Goal: Communication & Community: Answer question/provide support

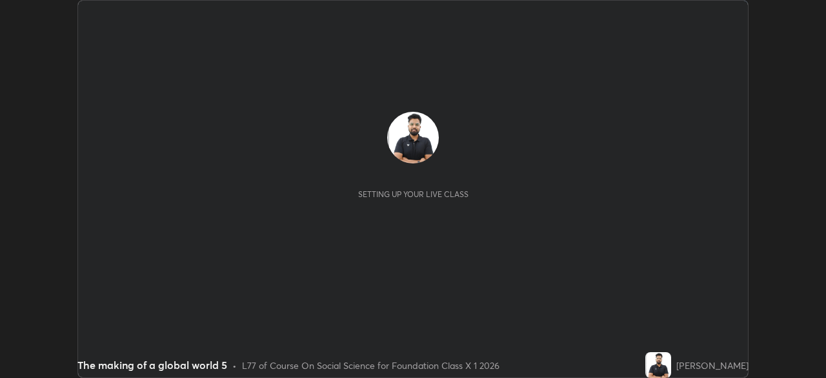
scroll to position [378, 826]
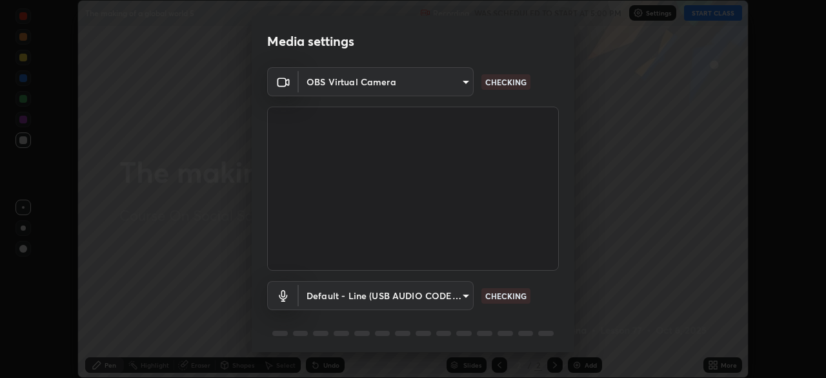
type input "7db3104c3122a209b332b64619111aa91615a24fb0de166504fa5909fce8eb30"
type input "default"
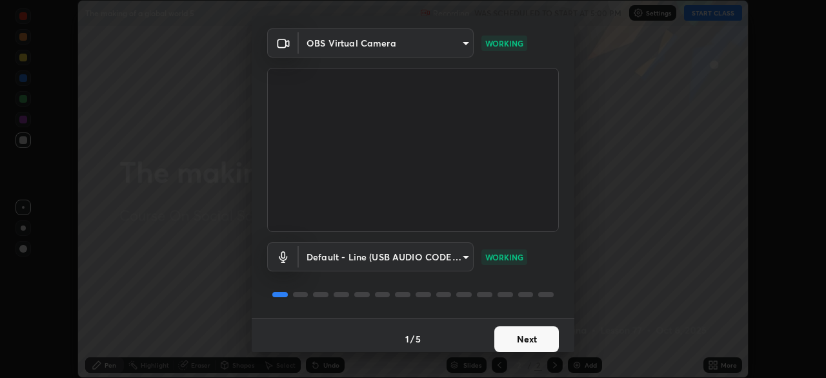
click at [513, 340] on button "Next" at bounding box center [527, 339] width 65 height 26
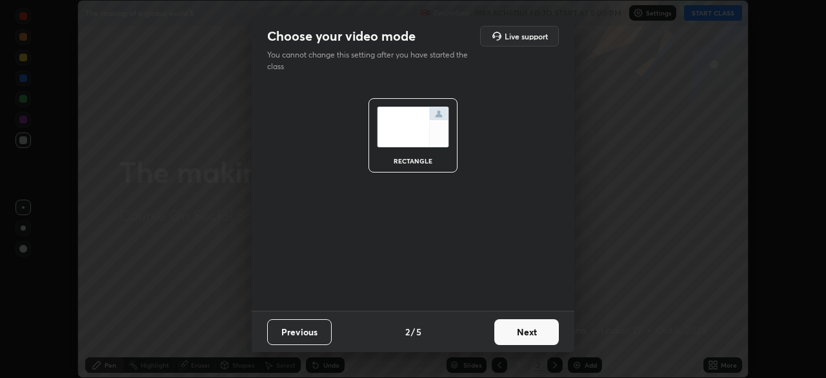
click at [520, 338] on button "Next" at bounding box center [527, 332] width 65 height 26
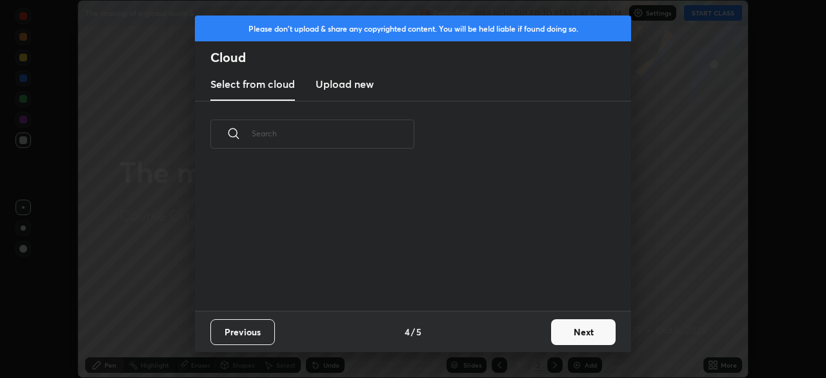
click at [581, 329] on button "Next" at bounding box center [583, 332] width 65 height 26
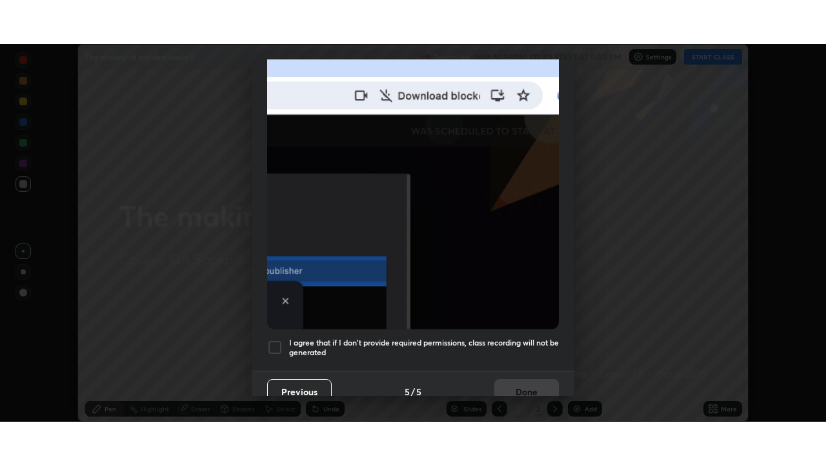
scroll to position [309, 0]
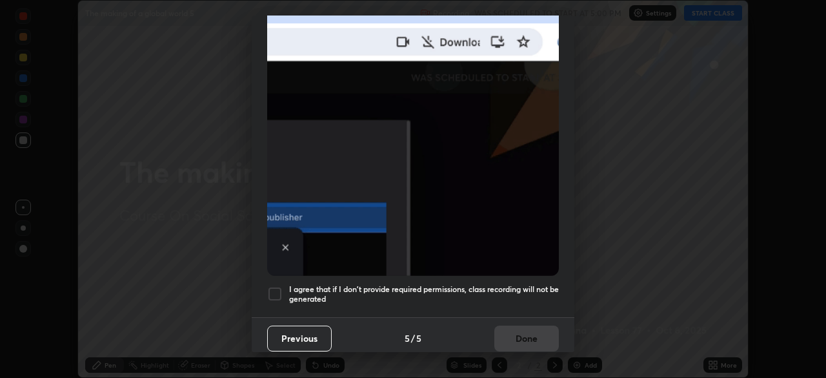
click at [276, 289] on div at bounding box center [274, 293] width 15 height 15
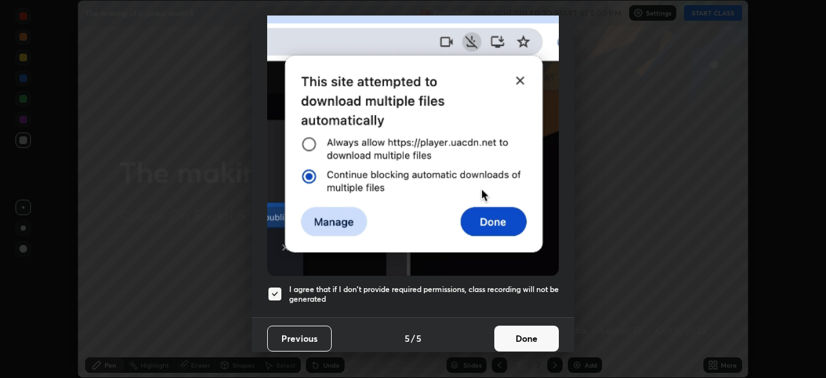
click at [519, 334] on button "Done" at bounding box center [527, 338] width 65 height 26
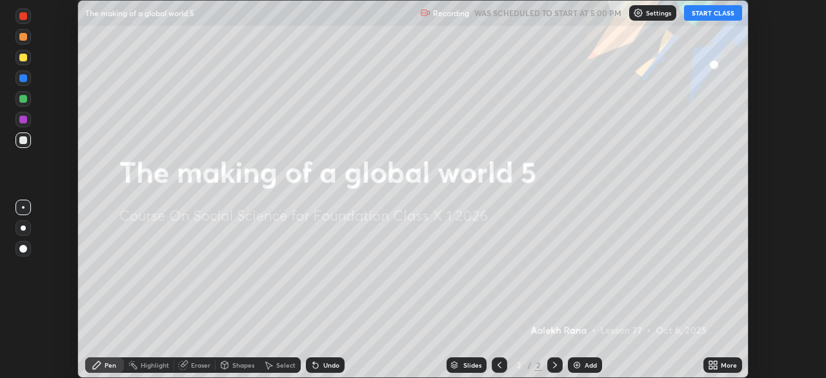
click at [708, 16] on button "START CLASS" at bounding box center [713, 12] width 58 height 15
click at [715, 362] on icon at bounding box center [715, 362] width 3 height 3
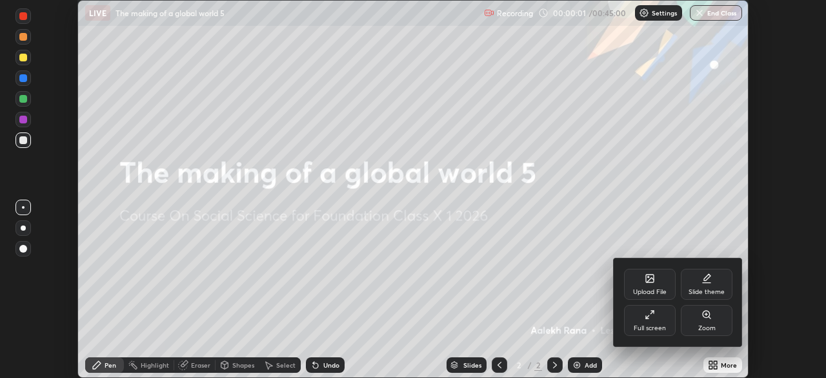
click at [644, 322] on div "Full screen" at bounding box center [650, 320] width 52 height 31
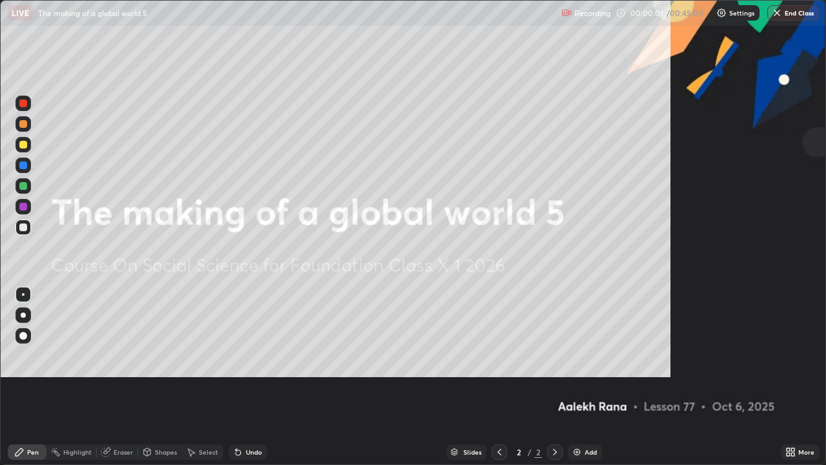
scroll to position [465, 826]
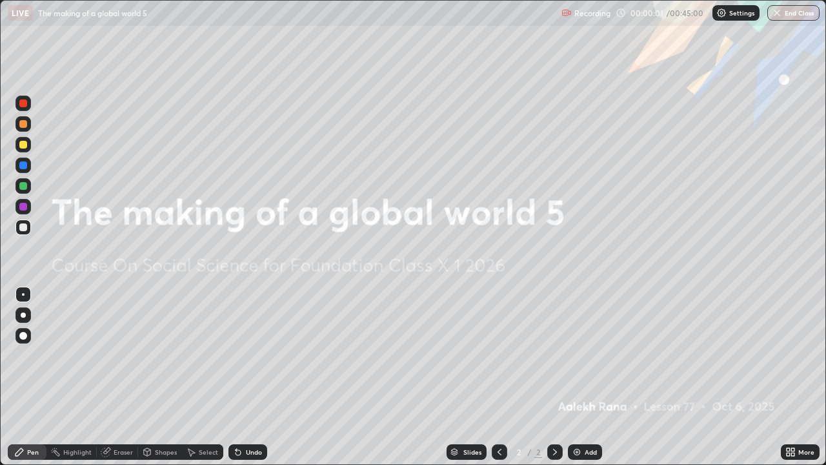
click at [585, 377] on div "Add" at bounding box center [591, 452] width 12 height 6
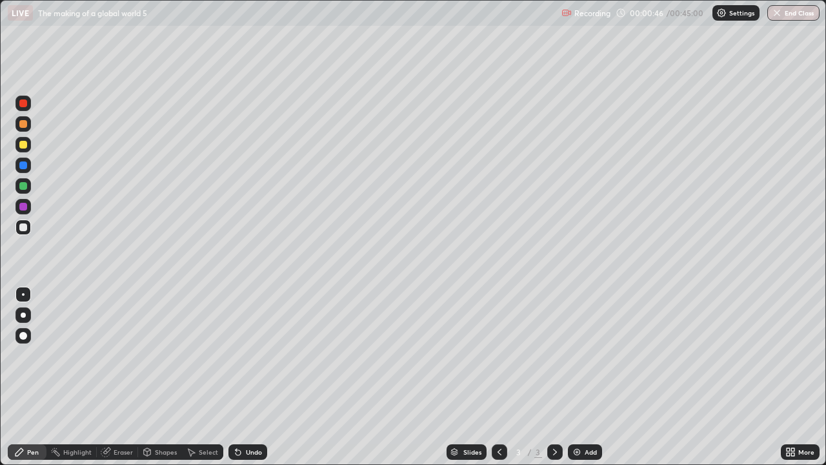
click at [788, 377] on icon at bounding box center [788, 449] width 3 height 3
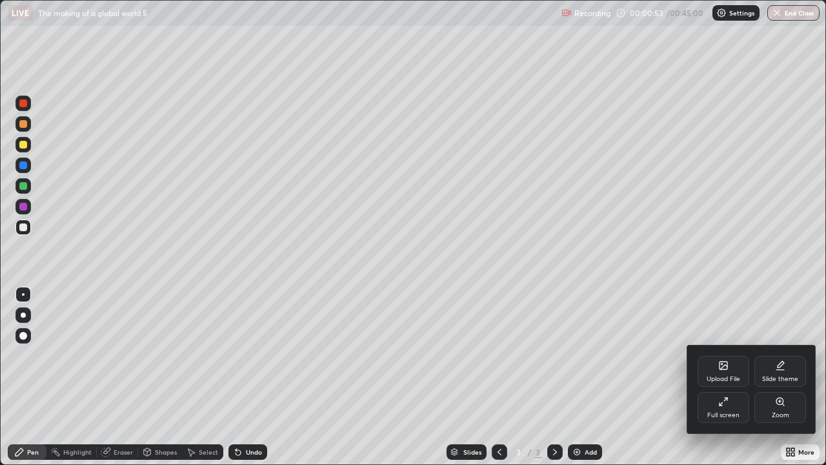
click at [722, 371] on div "Upload File" at bounding box center [724, 371] width 52 height 31
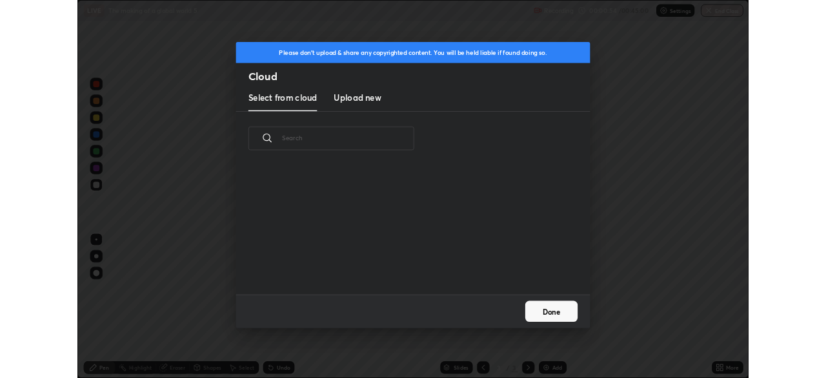
scroll to position [159, 414]
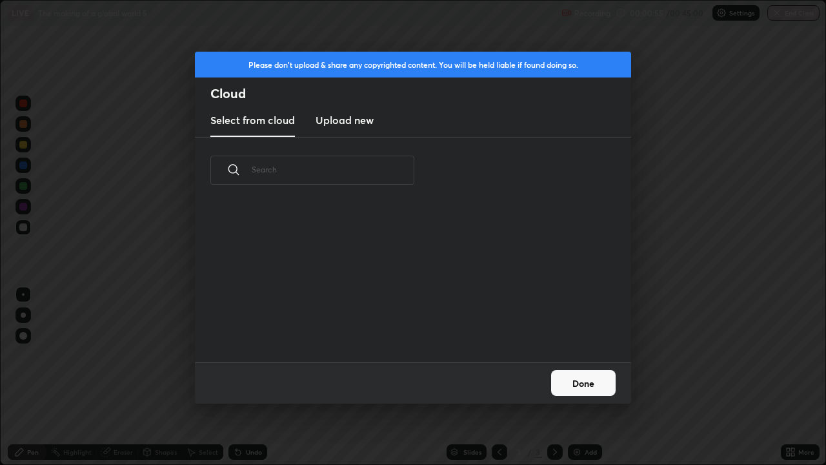
click at [355, 120] on h3 "Upload new" at bounding box center [345, 119] width 58 height 15
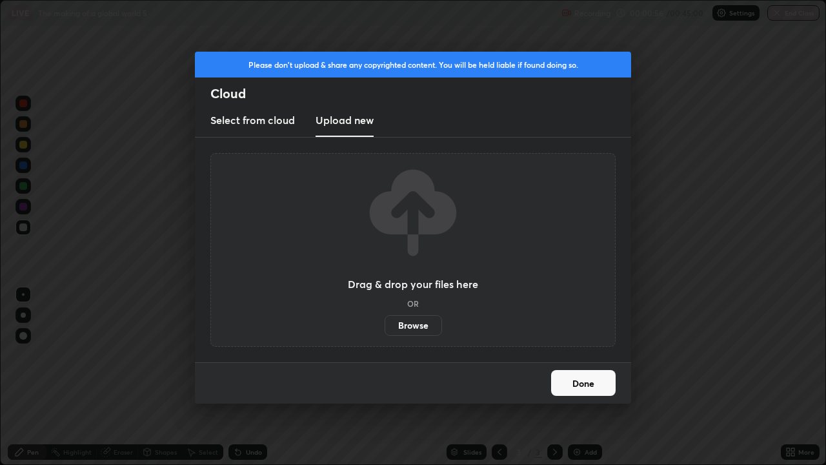
click at [414, 323] on label "Browse" at bounding box center [413, 325] width 57 height 21
click at [385, 323] on input "Browse" at bounding box center [385, 325] width 0 height 21
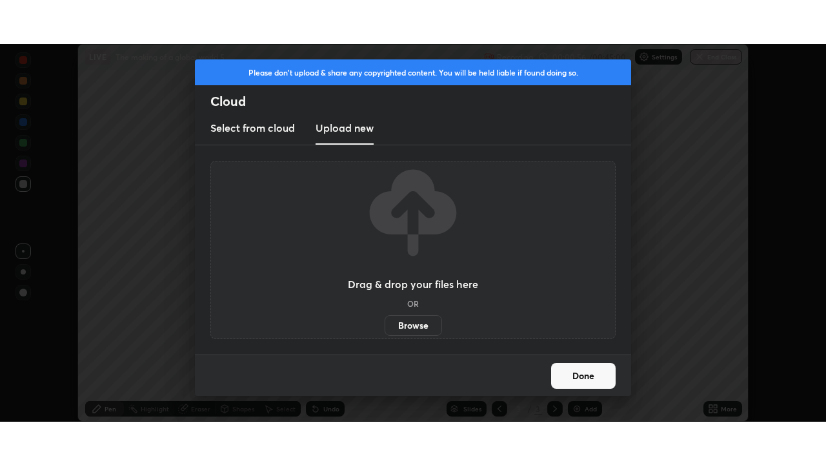
scroll to position [64182, 63734]
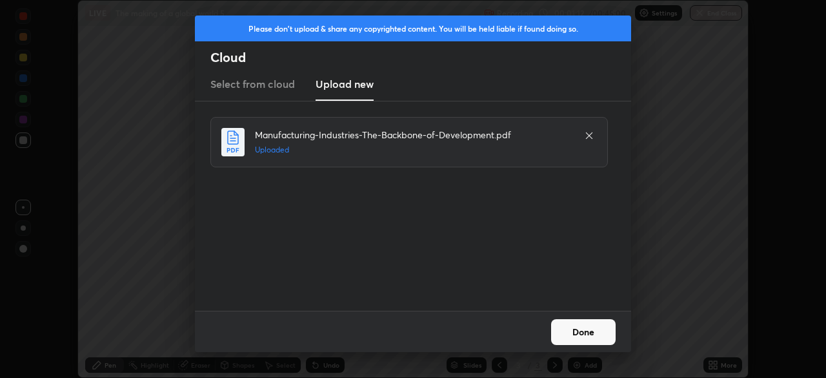
click at [598, 336] on button "Done" at bounding box center [583, 332] width 65 height 26
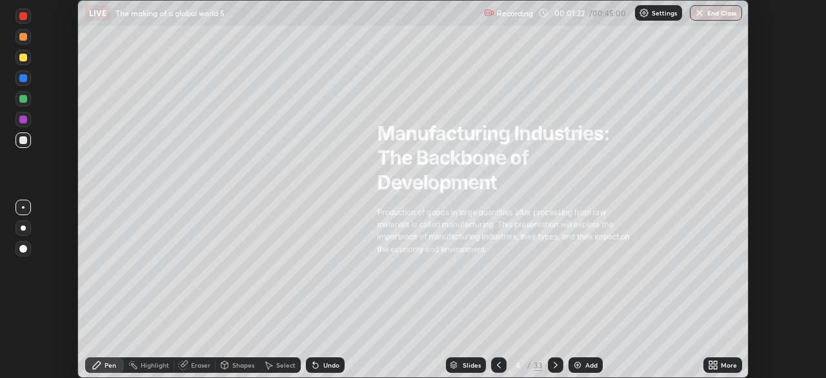
click at [724, 367] on div "More" at bounding box center [729, 365] width 16 height 6
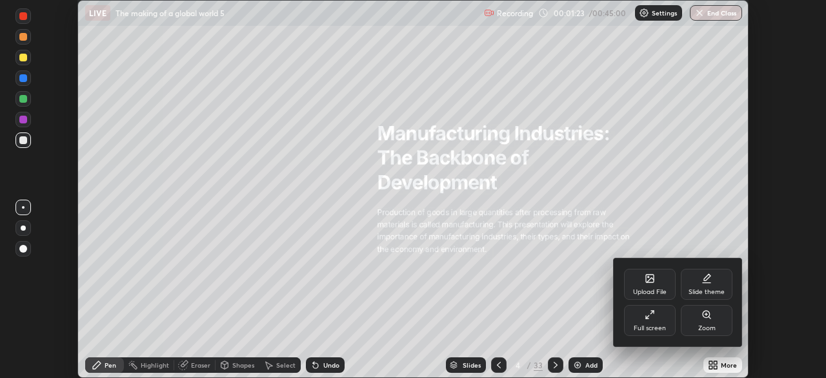
click at [655, 329] on div "Full screen" at bounding box center [650, 328] width 32 height 6
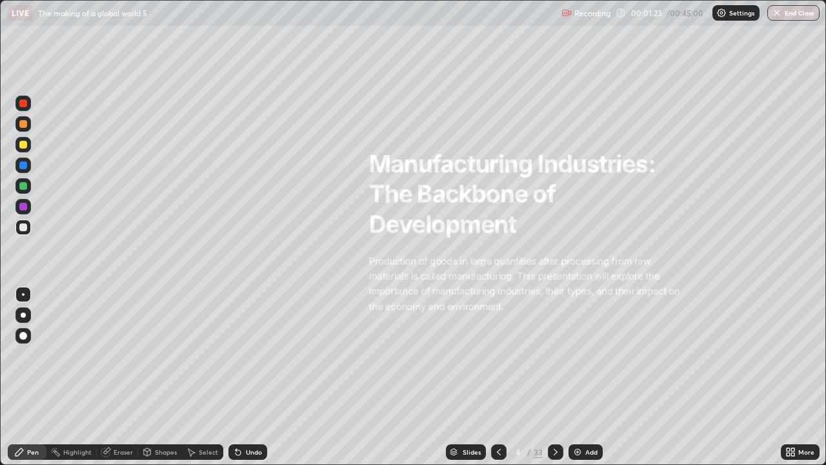
scroll to position [465, 826]
click at [552, 377] on icon at bounding box center [556, 452] width 10 height 10
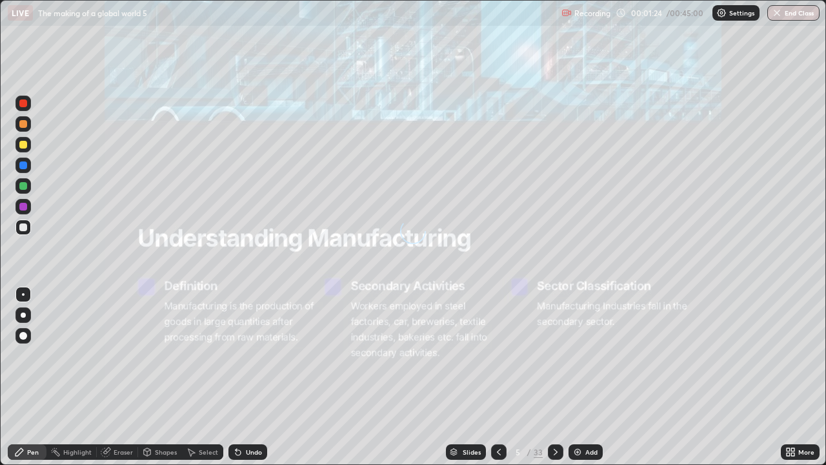
click at [554, 377] on icon at bounding box center [556, 452] width 10 height 10
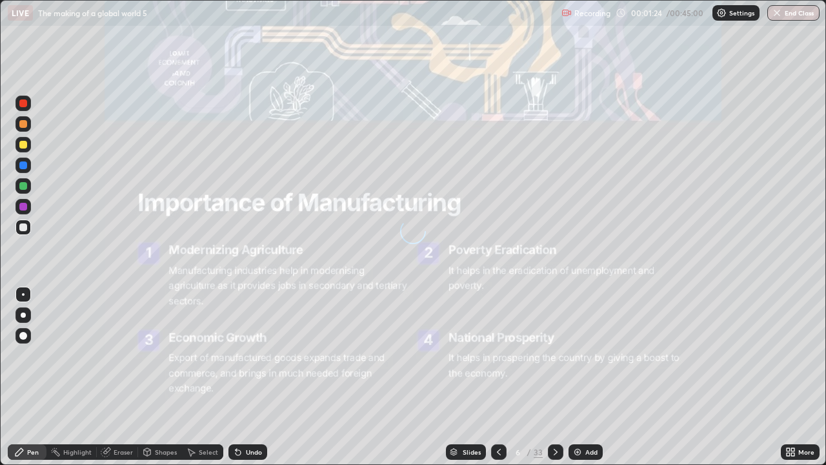
click at [554, 377] on icon at bounding box center [556, 452] width 10 height 10
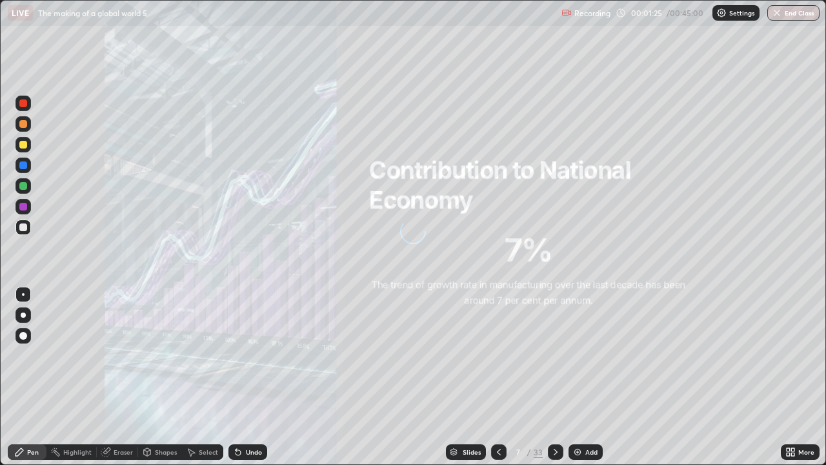
click at [558, 377] on div at bounding box center [555, 452] width 15 height 26
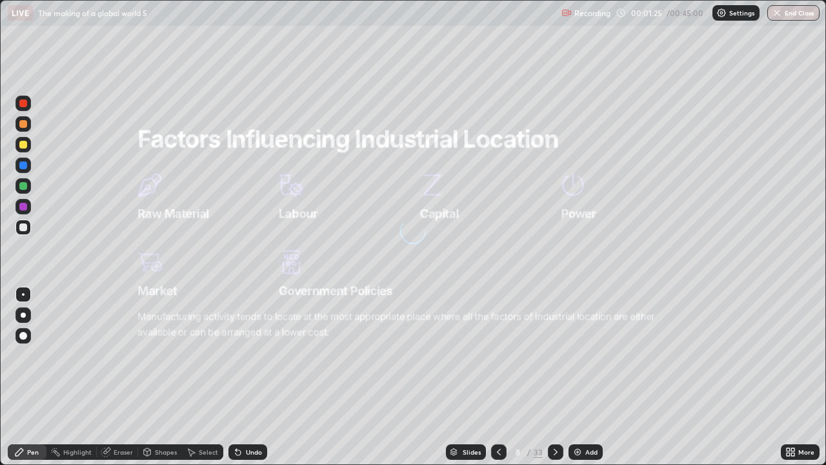
click at [558, 377] on div at bounding box center [555, 452] width 15 height 26
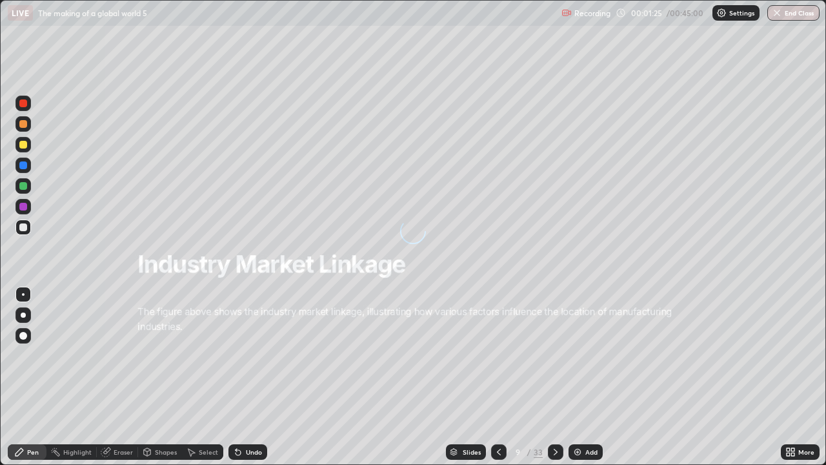
click at [561, 377] on div at bounding box center [555, 452] width 15 height 26
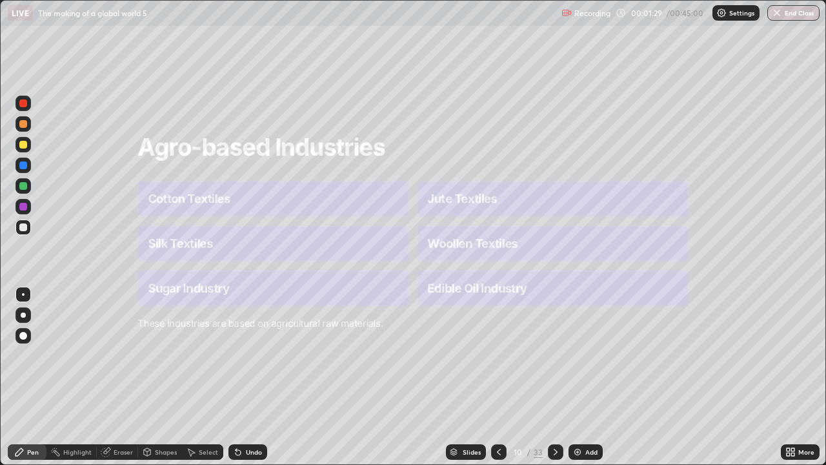
click at [554, 377] on icon at bounding box center [556, 452] width 4 height 6
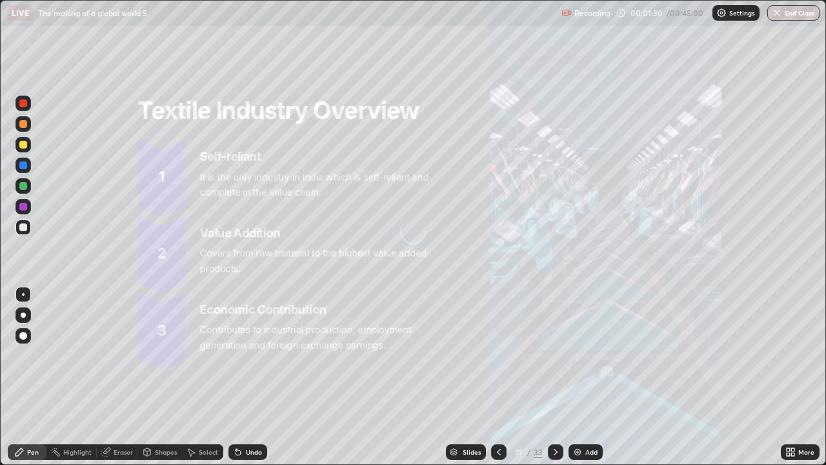
click at [554, 377] on icon at bounding box center [556, 452] width 10 height 10
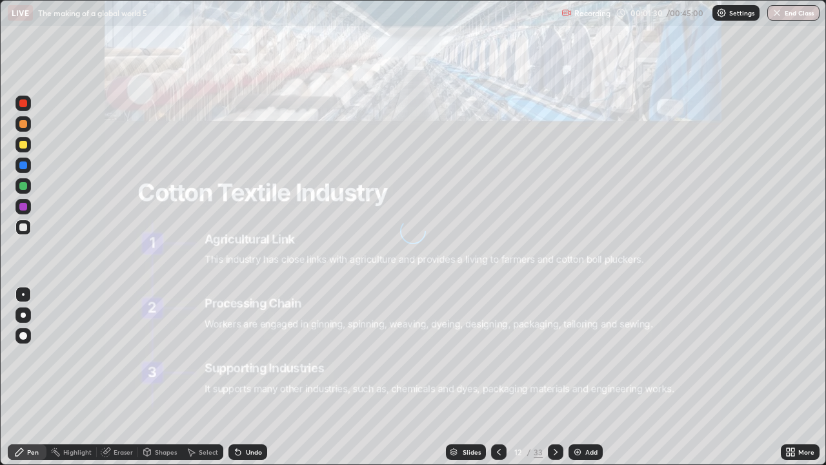
click at [554, 377] on icon at bounding box center [556, 452] width 10 height 10
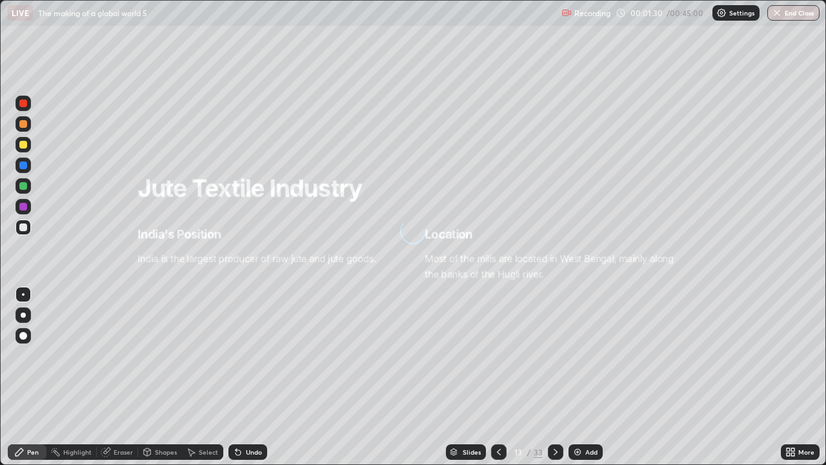
click at [554, 377] on icon at bounding box center [556, 452] width 10 height 10
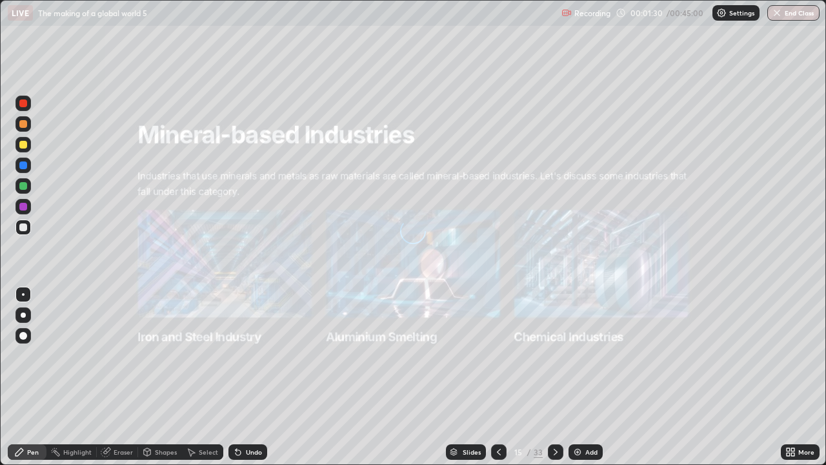
click at [554, 377] on icon at bounding box center [556, 452] width 10 height 10
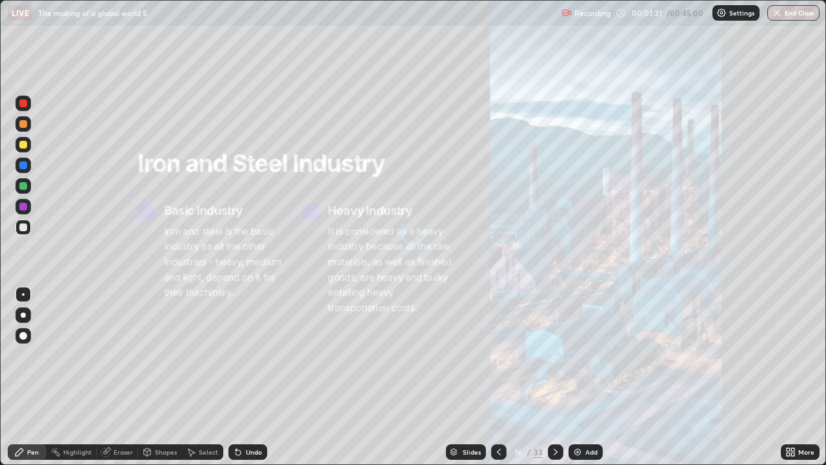
click at [554, 377] on icon at bounding box center [556, 452] width 10 height 10
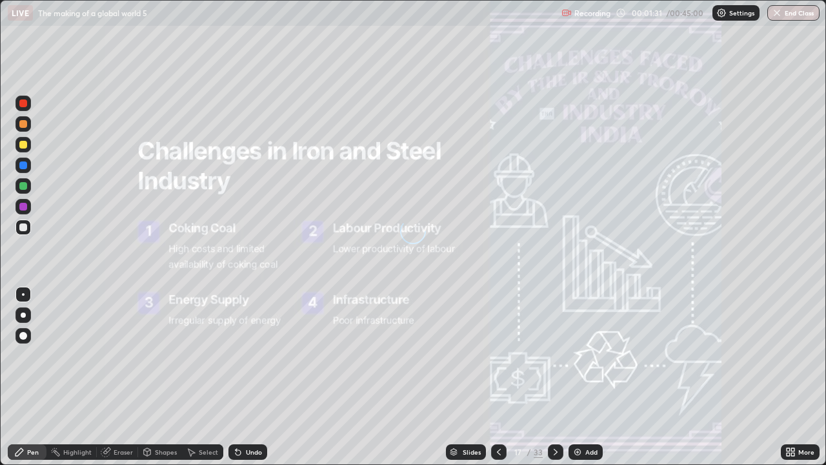
click at [554, 377] on icon at bounding box center [556, 452] width 10 height 10
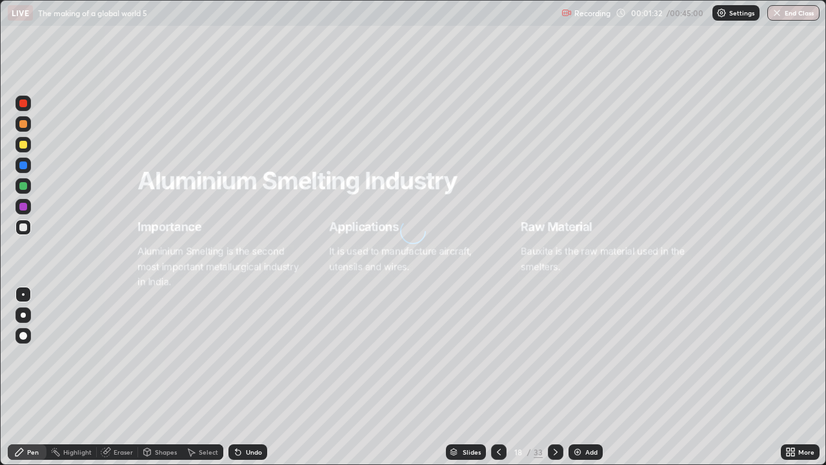
click at [552, 377] on icon at bounding box center [556, 452] width 10 height 10
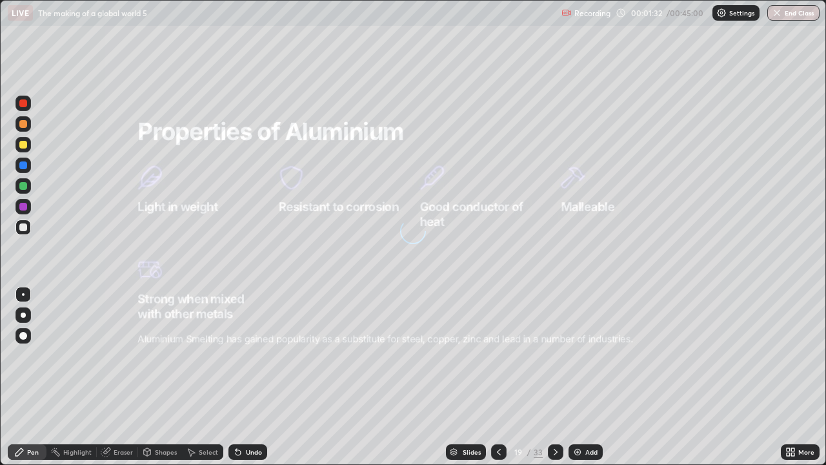
click at [552, 377] on icon at bounding box center [556, 452] width 10 height 10
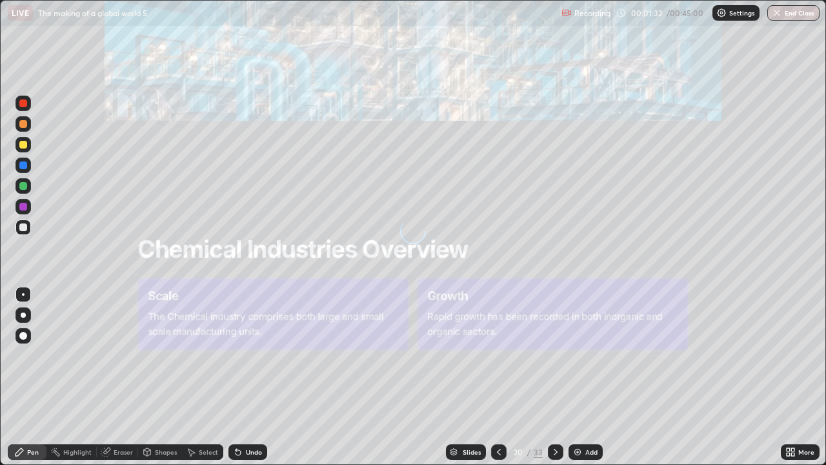
click at [552, 377] on icon at bounding box center [556, 452] width 10 height 10
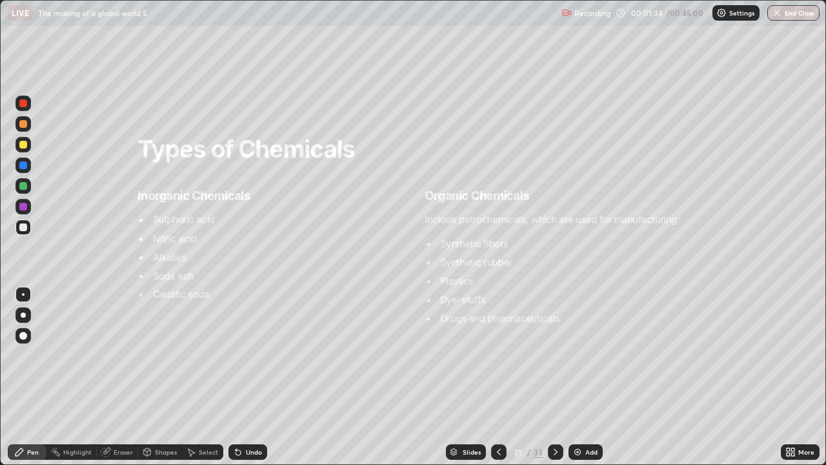
click at [554, 377] on icon at bounding box center [556, 452] width 10 height 10
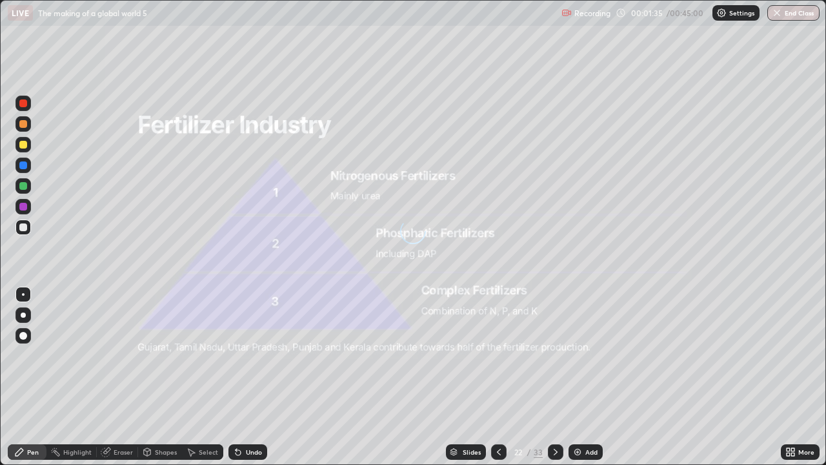
click at [554, 377] on icon at bounding box center [556, 452] width 10 height 10
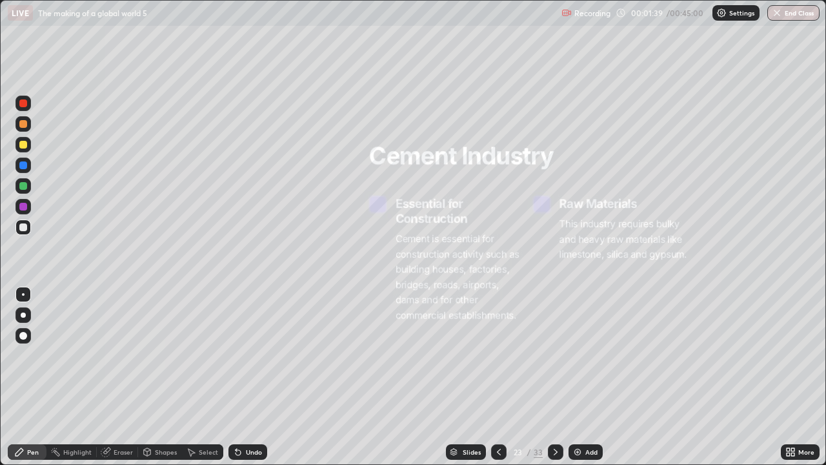
click at [553, 377] on icon at bounding box center [556, 452] width 10 height 10
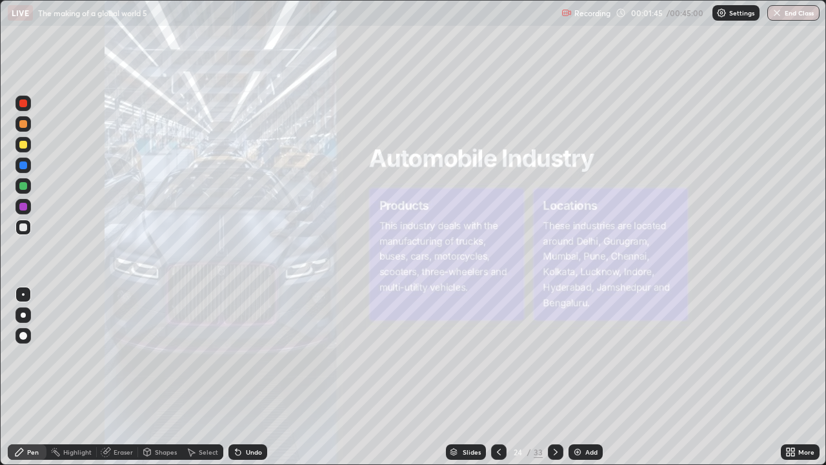
click at [498, 377] on icon at bounding box center [499, 452] width 10 height 10
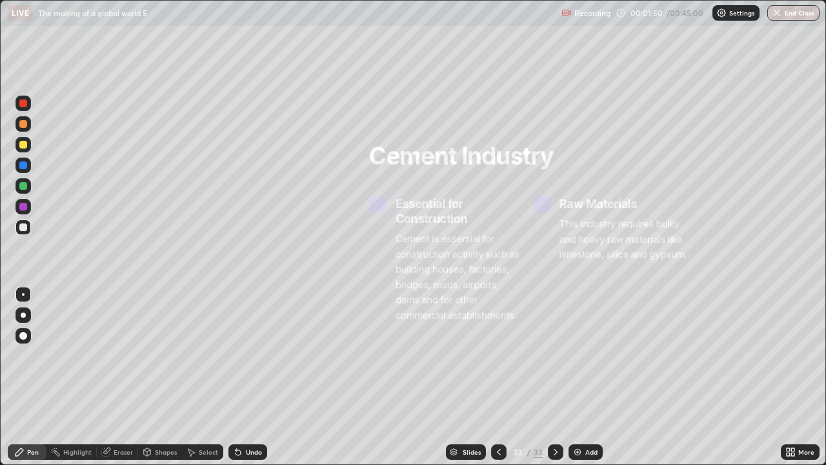
click at [28, 336] on div at bounding box center [22, 335] width 15 height 15
click at [23, 100] on div at bounding box center [23, 103] width 8 height 8
click at [80, 377] on div "Highlight" at bounding box center [77, 452] width 28 height 6
click at [554, 377] on icon at bounding box center [556, 452] width 10 height 10
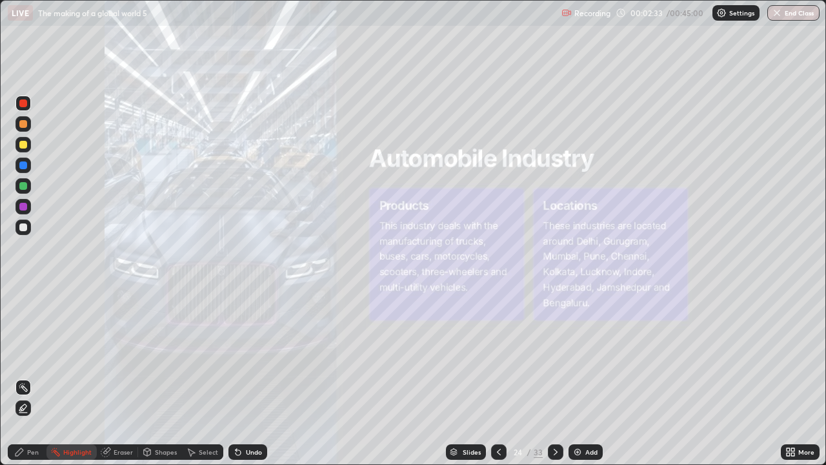
click at [552, 377] on icon at bounding box center [556, 452] width 10 height 10
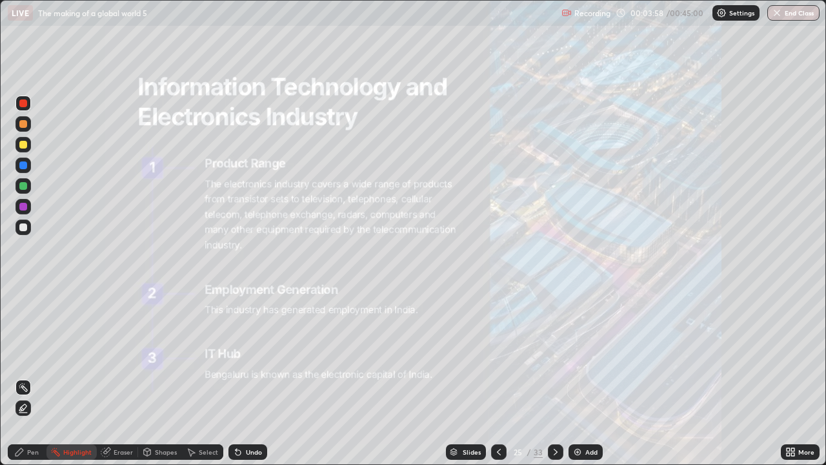
click at [554, 377] on icon at bounding box center [556, 452] width 10 height 10
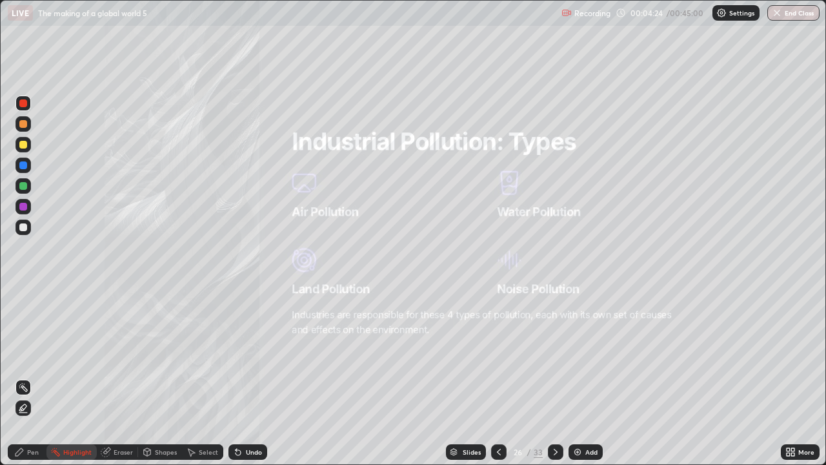
click at [555, 377] on icon at bounding box center [556, 452] width 10 height 10
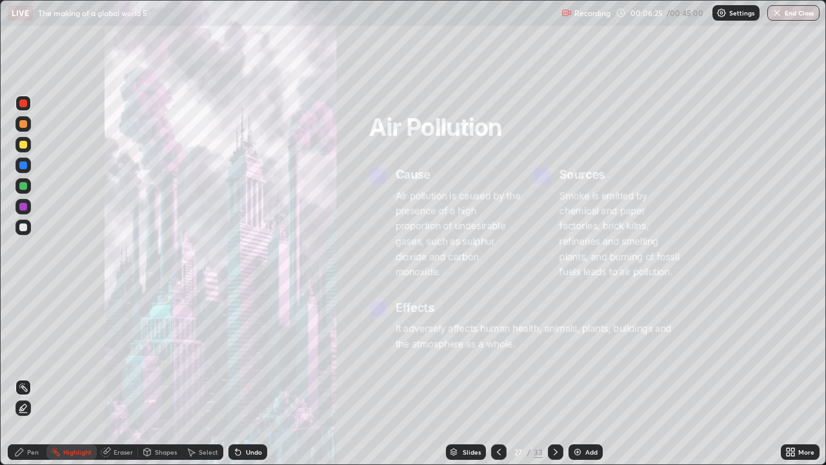
click at [554, 377] on icon at bounding box center [556, 452] width 10 height 10
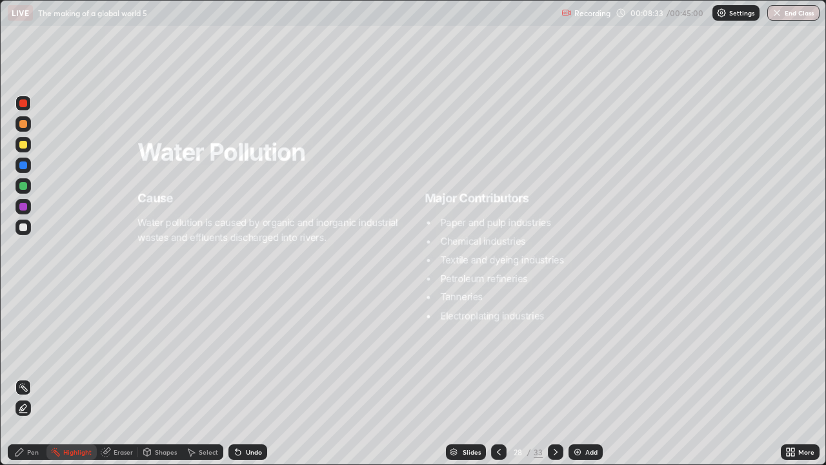
click at [555, 377] on icon at bounding box center [556, 452] width 4 height 6
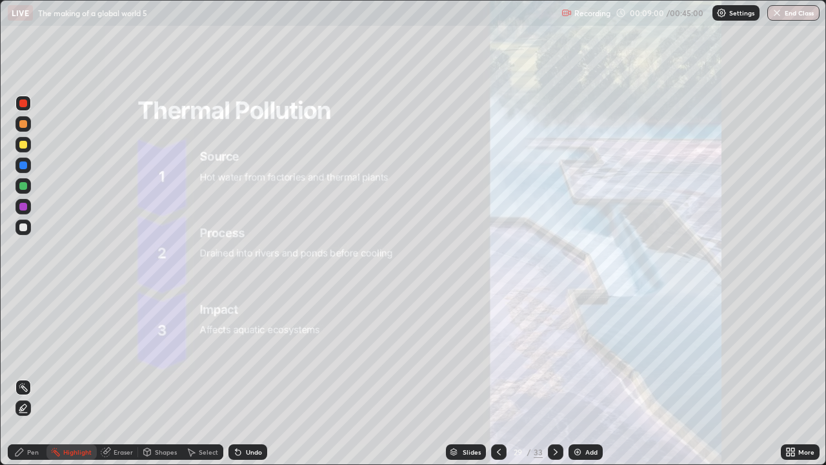
click at [556, 377] on icon at bounding box center [556, 452] width 10 height 10
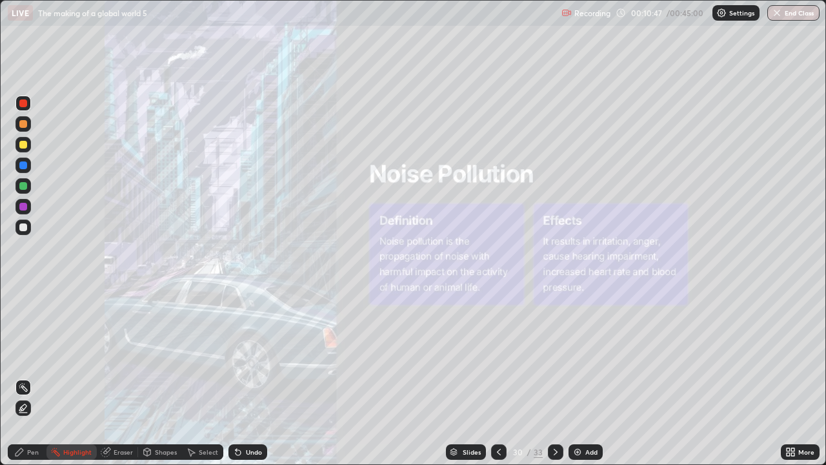
click at [554, 377] on icon at bounding box center [556, 452] width 10 height 10
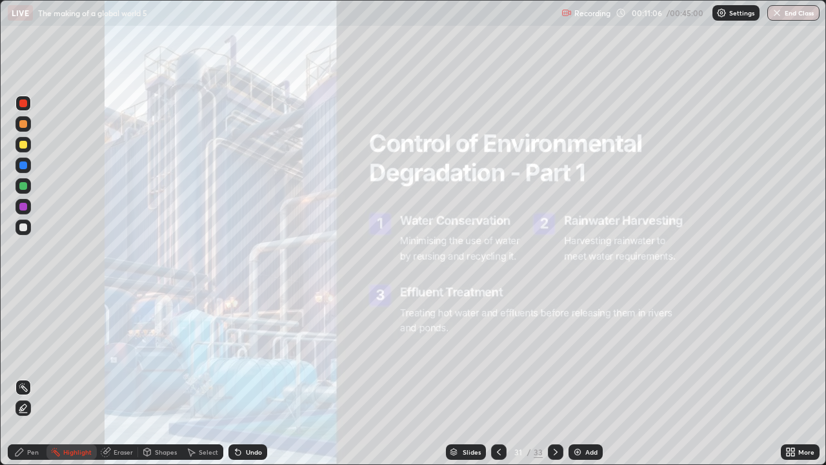
click at [554, 377] on icon at bounding box center [556, 452] width 10 height 10
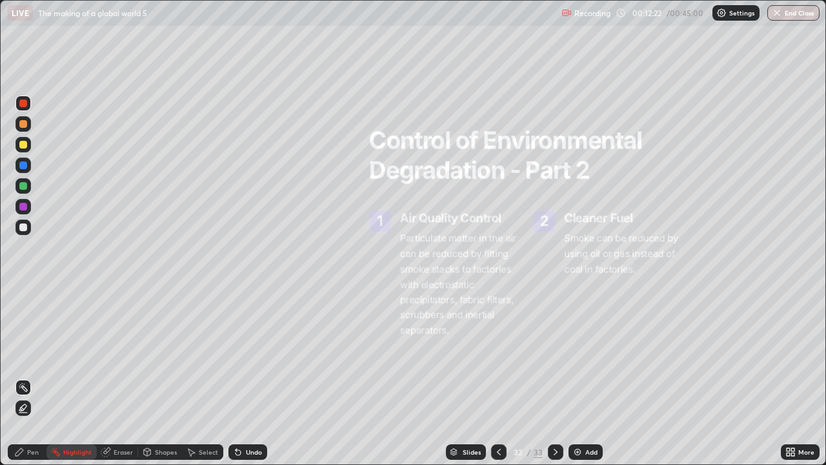
click at [554, 377] on icon at bounding box center [556, 452] width 10 height 10
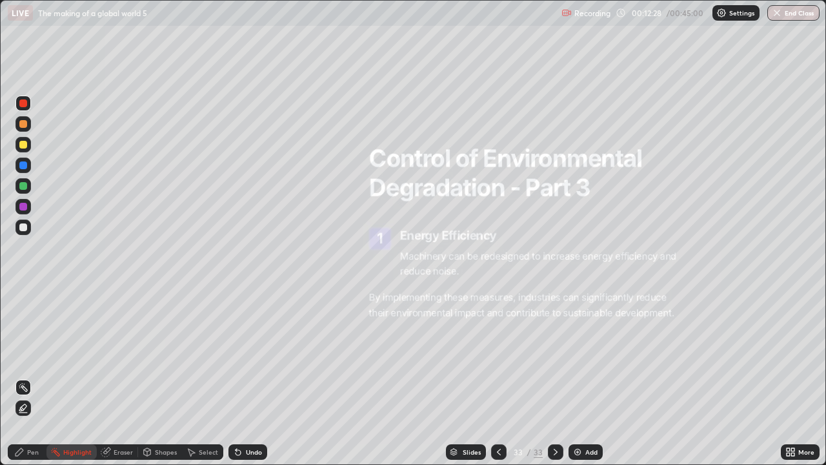
click at [593, 377] on div "Add" at bounding box center [592, 452] width 12 height 6
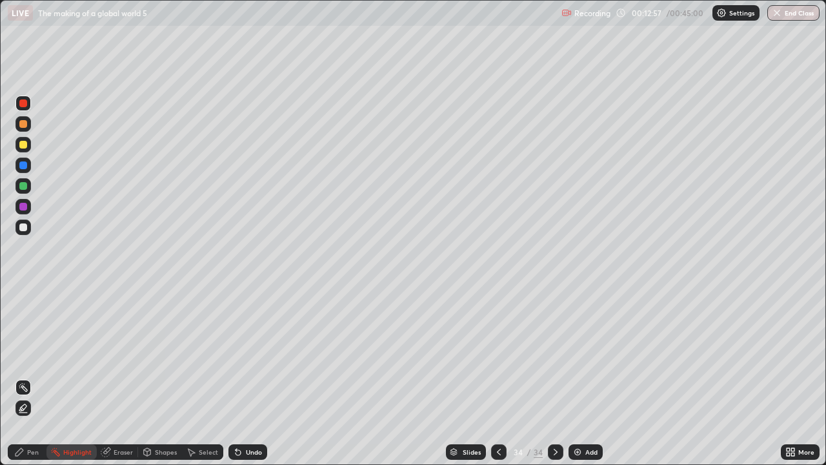
click at [791, 377] on icon at bounding box center [791, 452] width 10 height 10
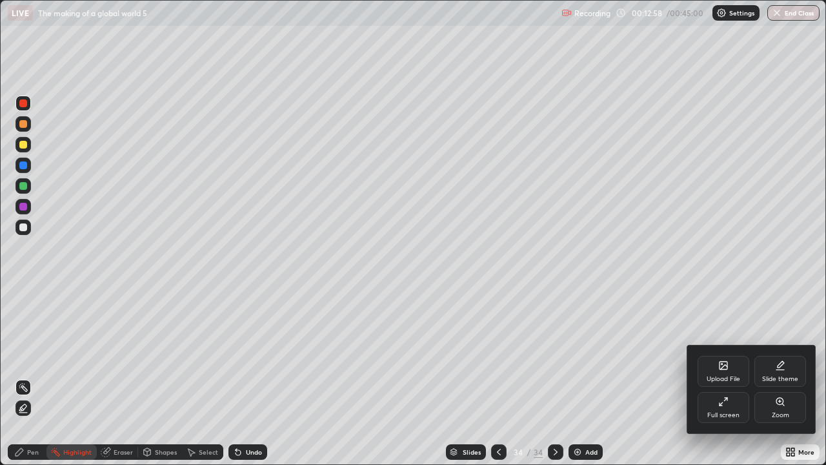
click at [726, 370] on icon at bounding box center [724, 365] width 10 height 10
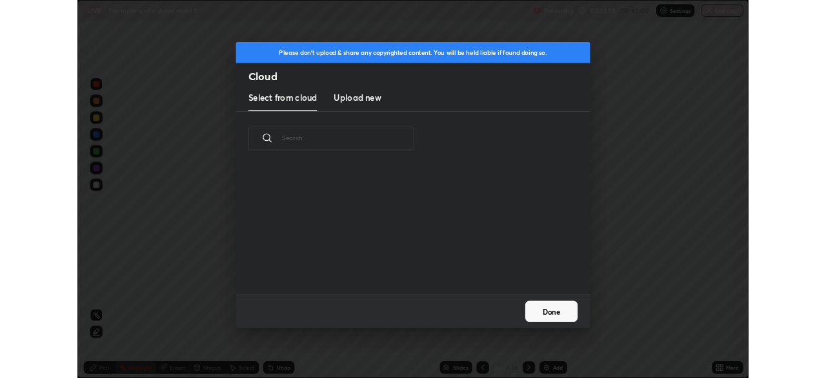
scroll to position [159, 414]
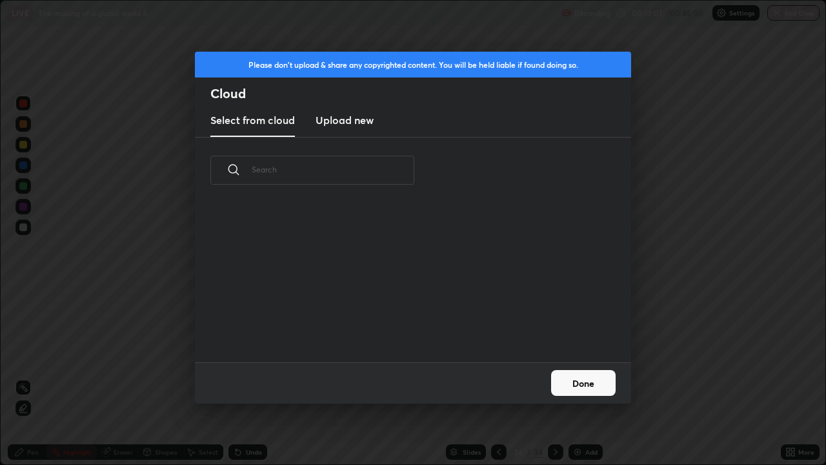
click at [350, 123] on h3 "Upload new" at bounding box center [345, 119] width 58 height 15
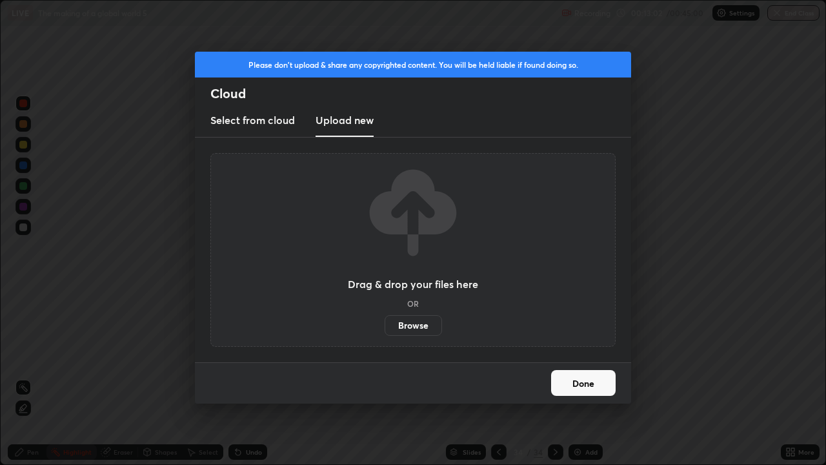
click at [409, 321] on label "Browse" at bounding box center [413, 325] width 57 height 21
click at [385, 321] on input "Browse" at bounding box center [385, 325] width 0 height 21
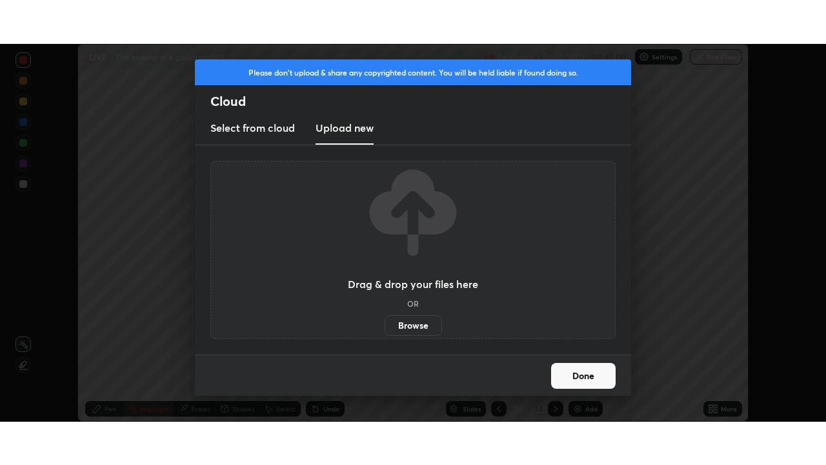
scroll to position [64182, 63734]
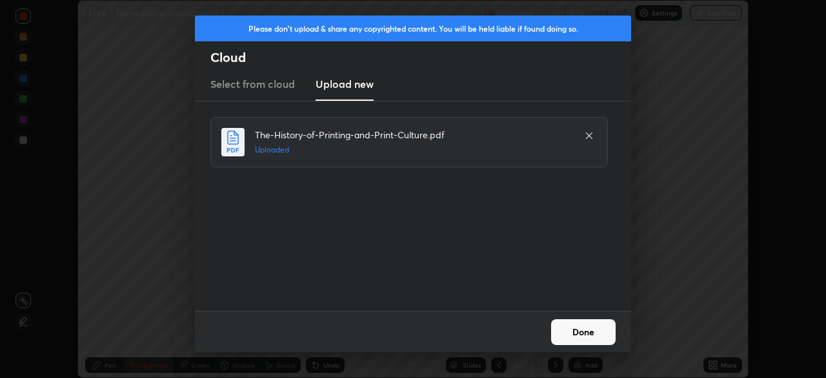
click at [583, 333] on button "Done" at bounding box center [583, 332] width 65 height 26
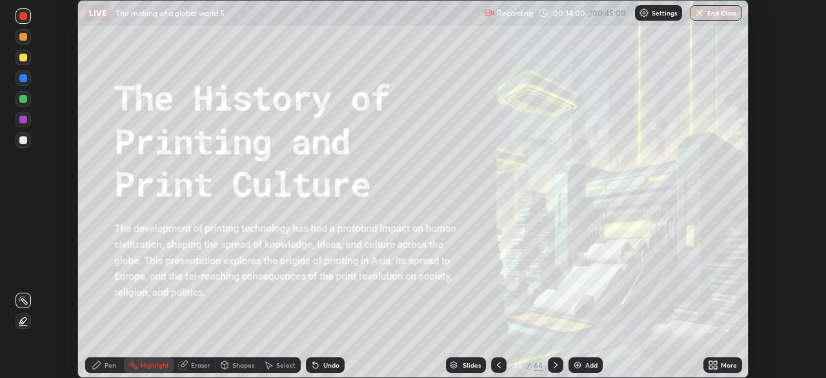
click at [719, 364] on div "More" at bounding box center [723, 364] width 39 height 15
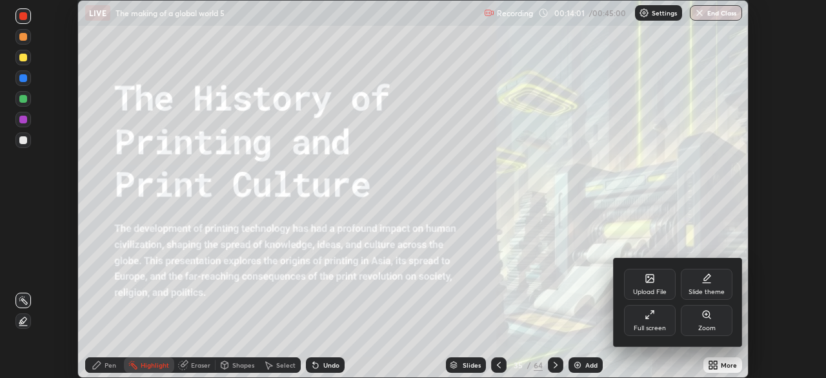
click at [664, 328] on div "Full screen" at bounding box center [650, 328] width 32 height 6
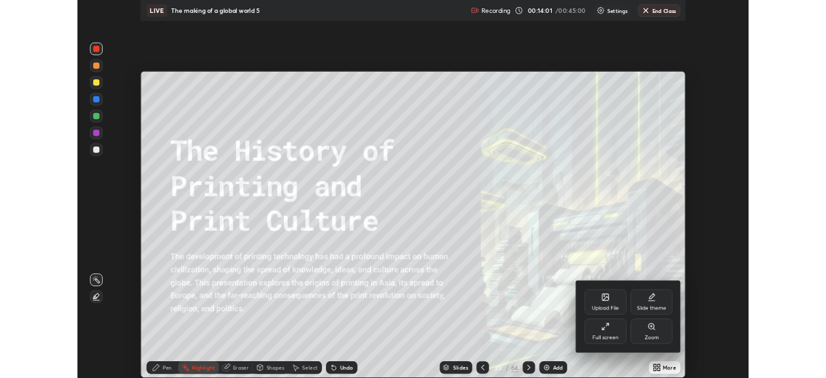
scroll to position [465, 826]
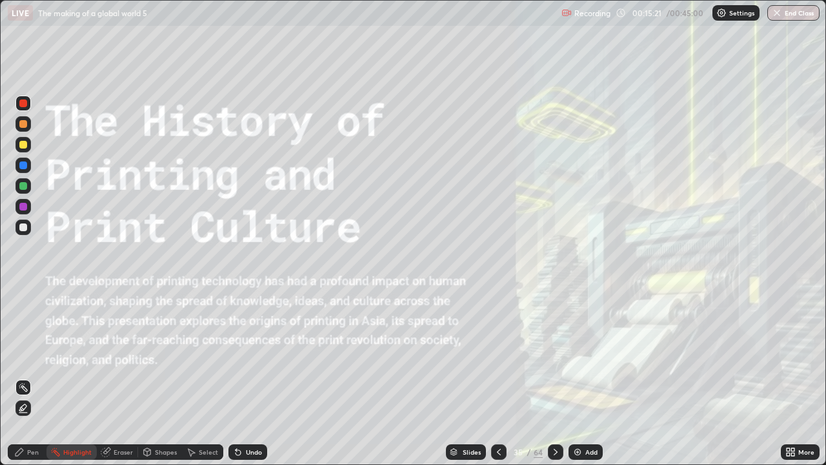
click at [554, 377] on icon at bounding box center [556, 452] width 10 height 10
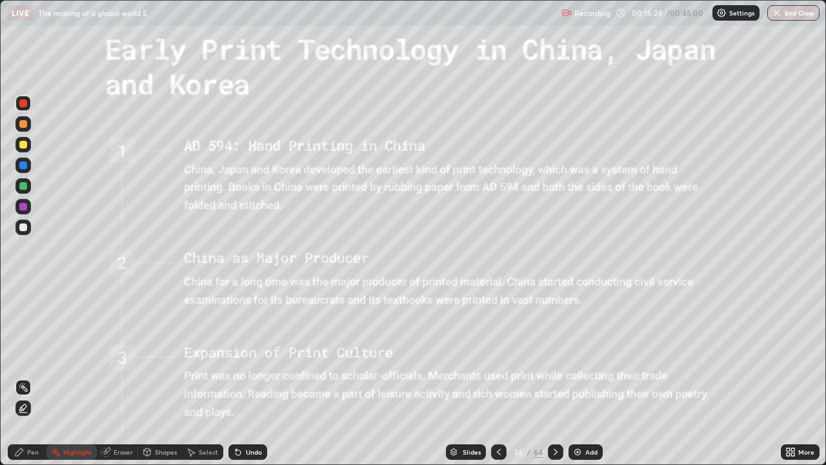
click at [555, 377] on icon at bounding box center [556, 452] width 10 height 10
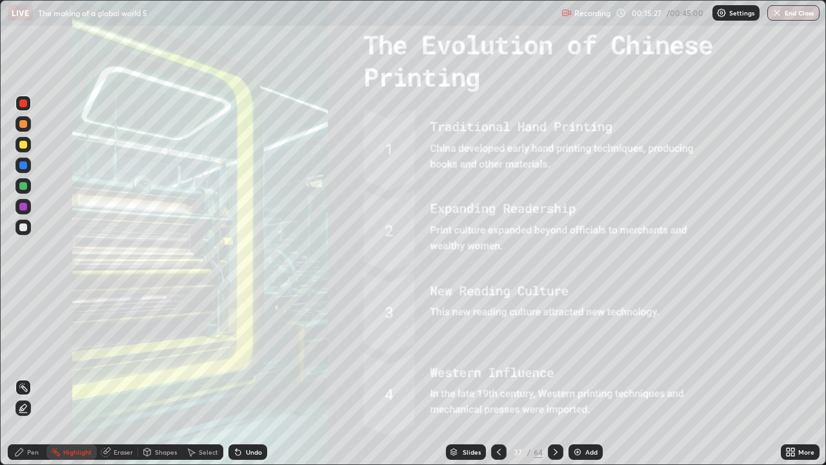
click at [554, 377] on icon at bounding box center [556, 452] width 4 height 6
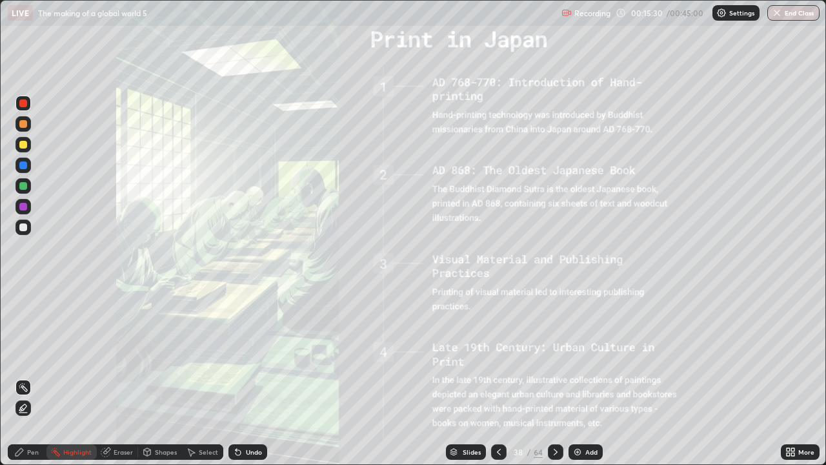
click at [555, 377] on icon at bounding box center [556, 452] width 10 height 10
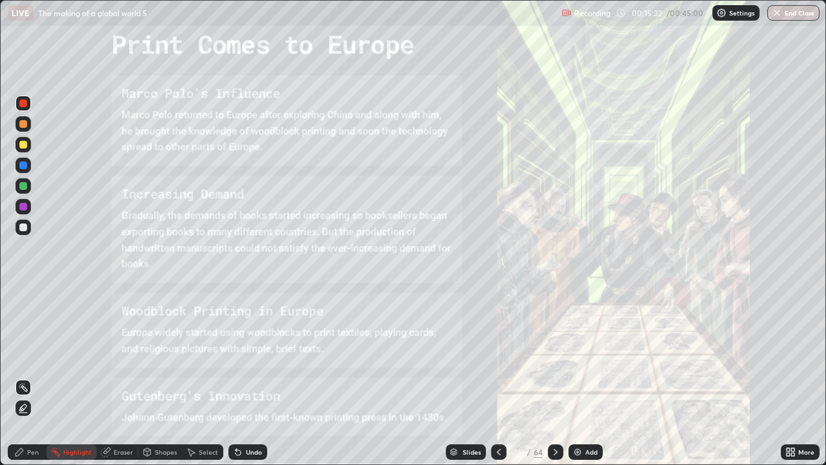
click at [555, 377] on icon at bounding box center [556, 452] width 10 height 10
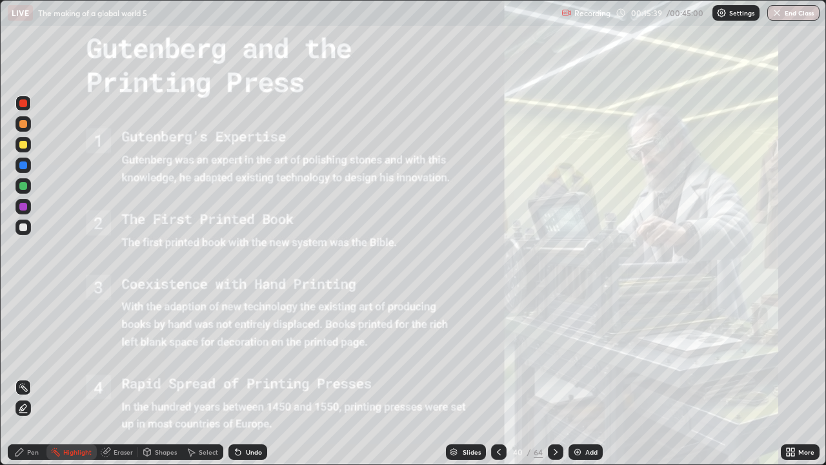
click at [555, 377] on icon at bounding box center [556, 452] width 10 height 10
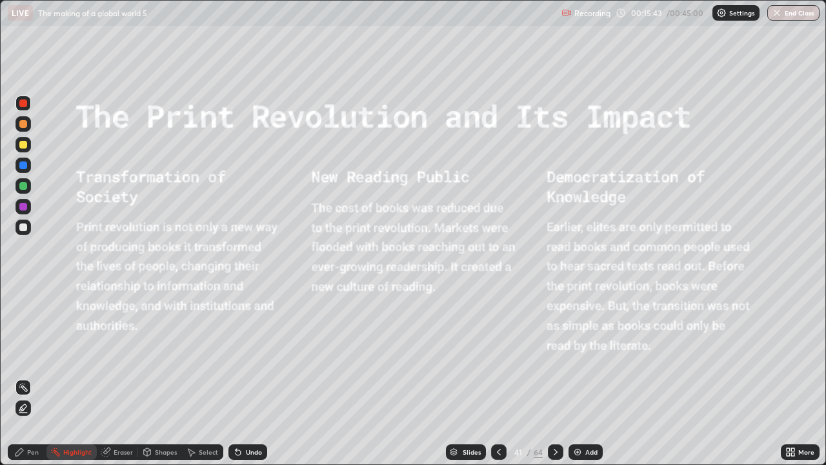
click at [555, 377] on icon at bounding box center [556, 452] width 10 height 10
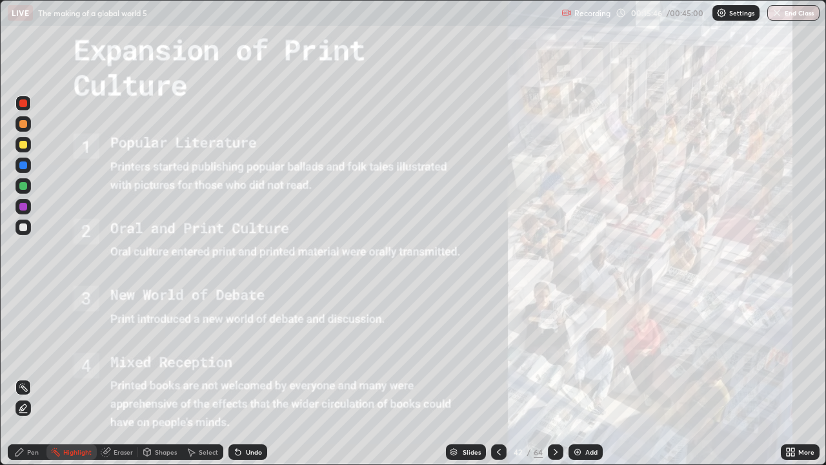
click at [555, 377] on icon at bounding box center [556, 452] width 10 height 10
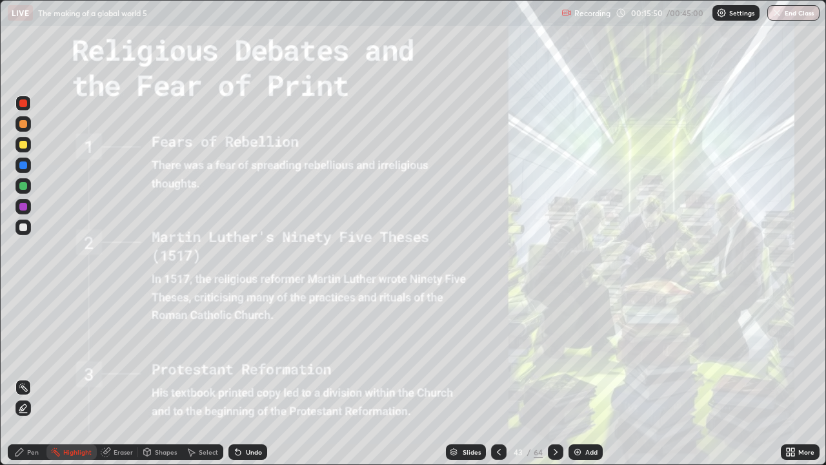
click at [555, 377] on icon at bounding box center [556, 452] width 10 height 10
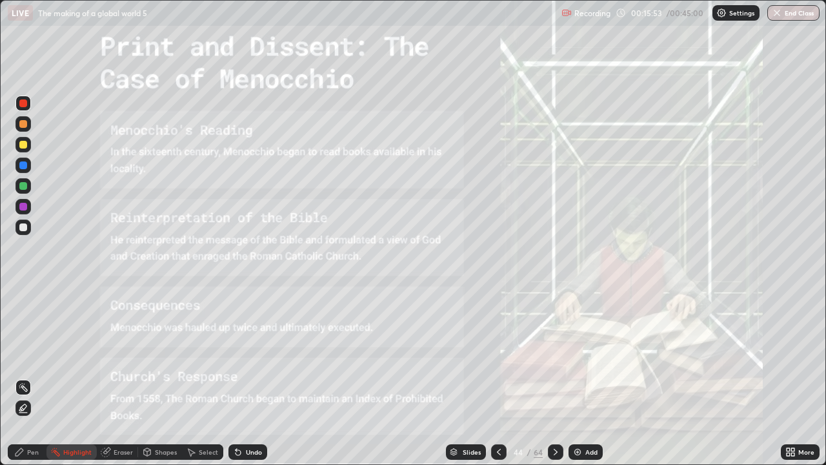
click at [555, 377] on icon at bounding box center [556, 452] width 10 height 10
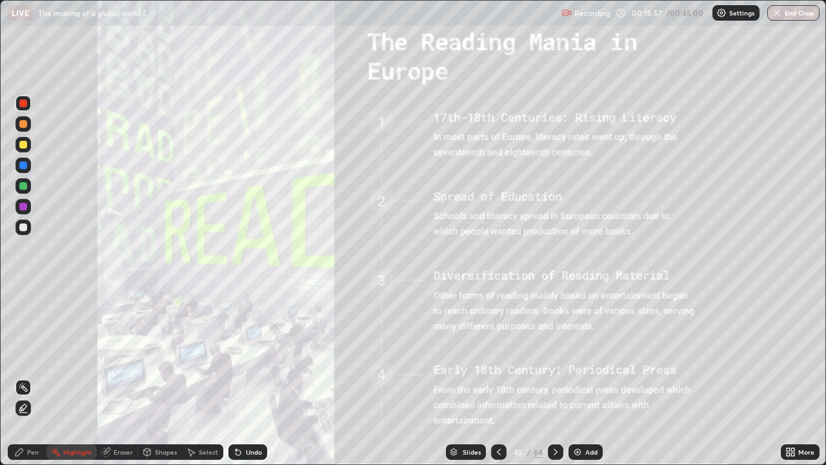
click at [555, 377] on icon at bounding box center [556, 452] width 4 height 6
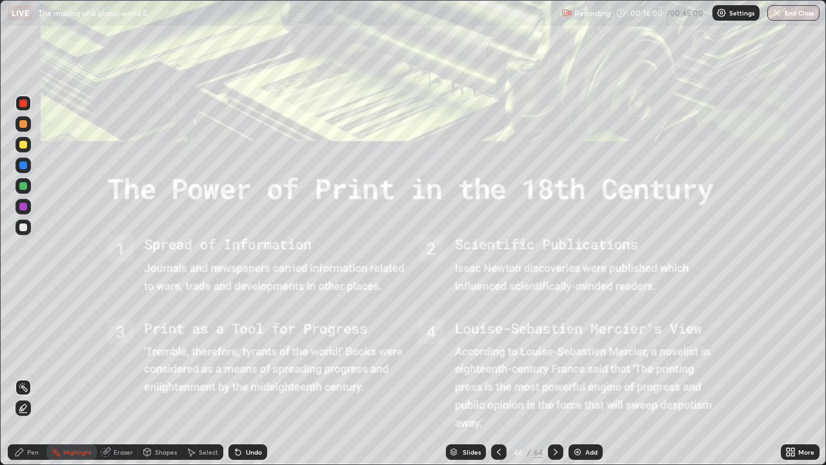
click at [555, 377] on icon at bounding box center [556, 452] width 10 height 10
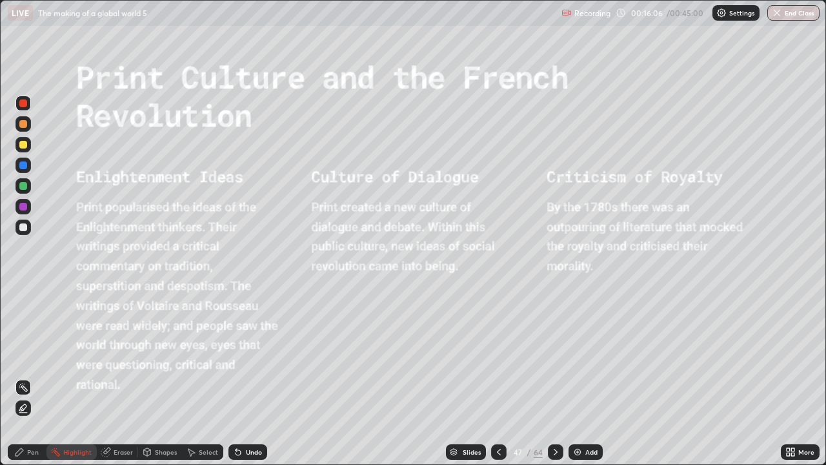
click at [555, 377] on icon at bounding box center [556, 452] width 10 height 10
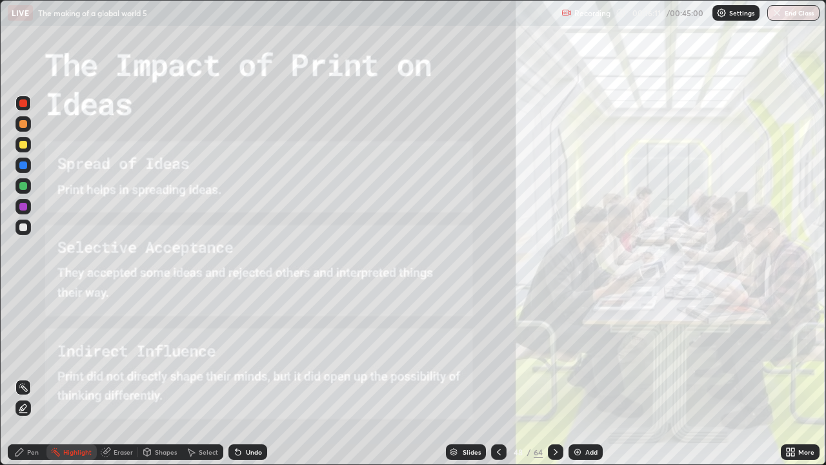
click at [555, 377] on icon at bounding box center [556, 452] width 10 height 10
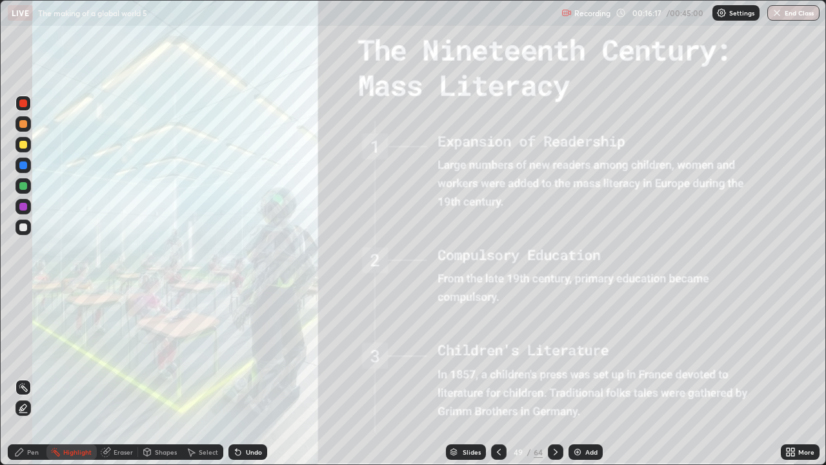
click at [555, 377] on icon at bounding box center [556, 452] width 10 height 10
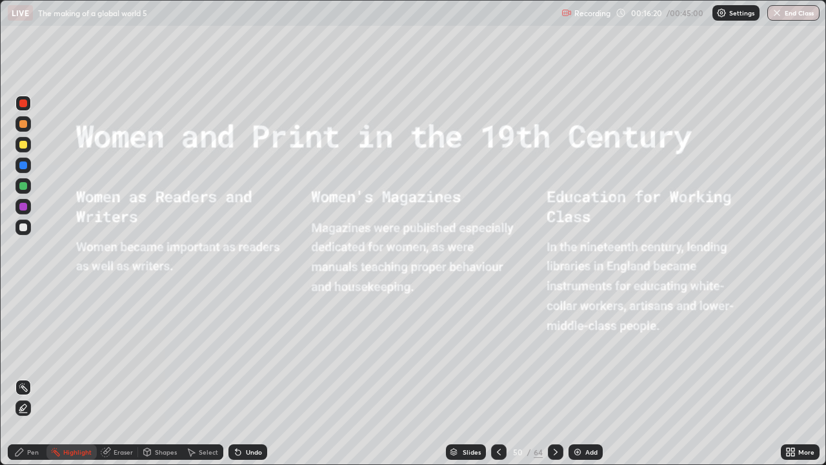
click at [557, 377] on icon at bounding box center [556, 452] width 10 height 10
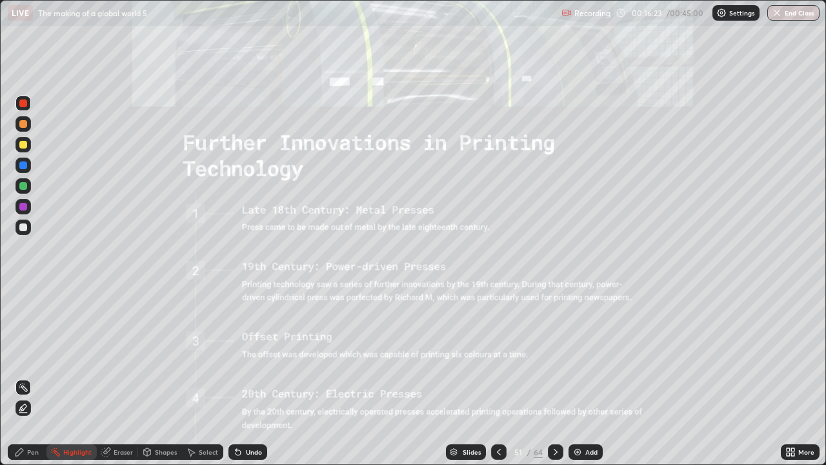
click at [555, 377] on icon at bounding box center [556, 452] width 10 height 10
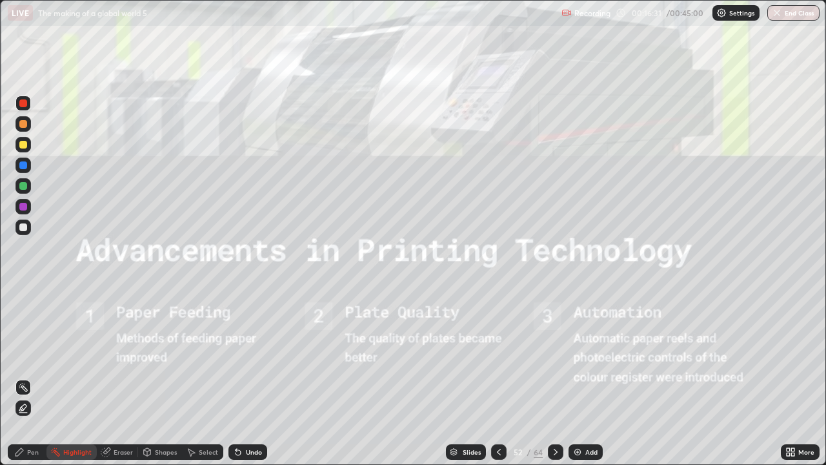
click at [557, 377] on icon at bounding box center [556, 452] width 10 height 10
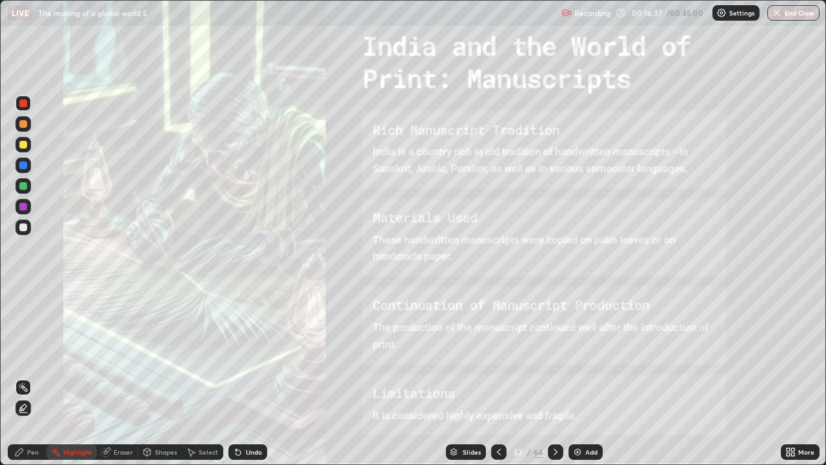
click at [554, 377] on icon at bounding box center [556, 452] width 10 height 10
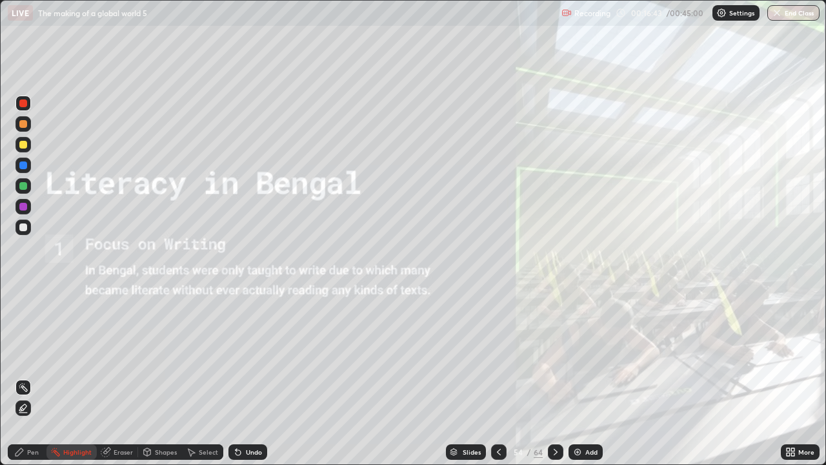
click at [555, 377] on icon at bounding box center [556, 452] width 10 height 10
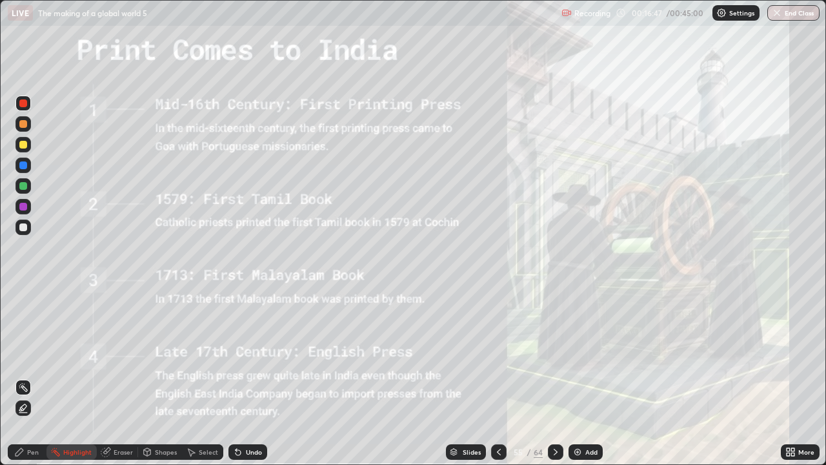
click at [559, 377] on icon at bounding box center [556, 452] width 10 height 10
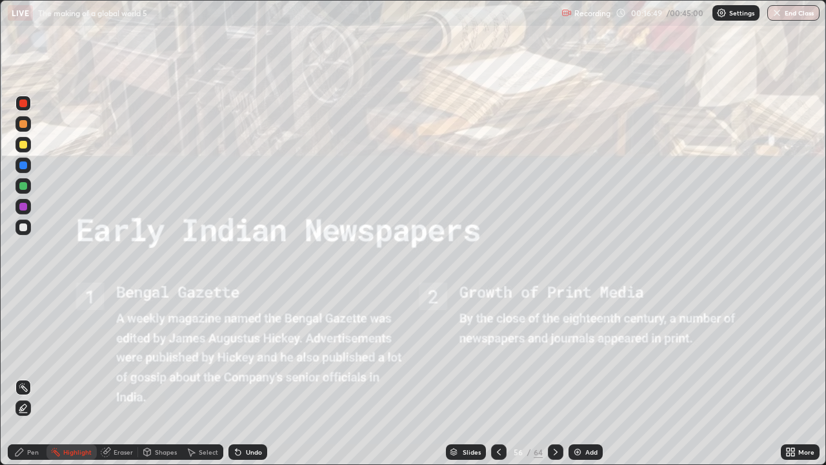
click at [553, 377] on icon at bounding box center [556, 452] width 10 height 10
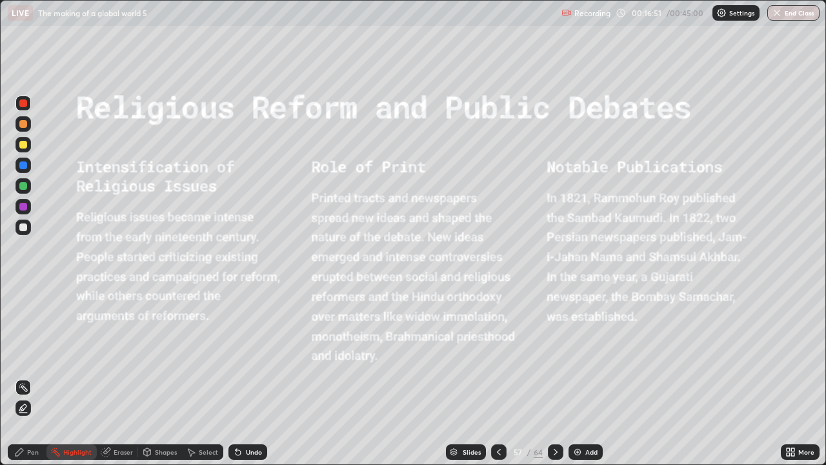
click at [555, 377] on icon at bounding box center [556, 452] width 10 height 10
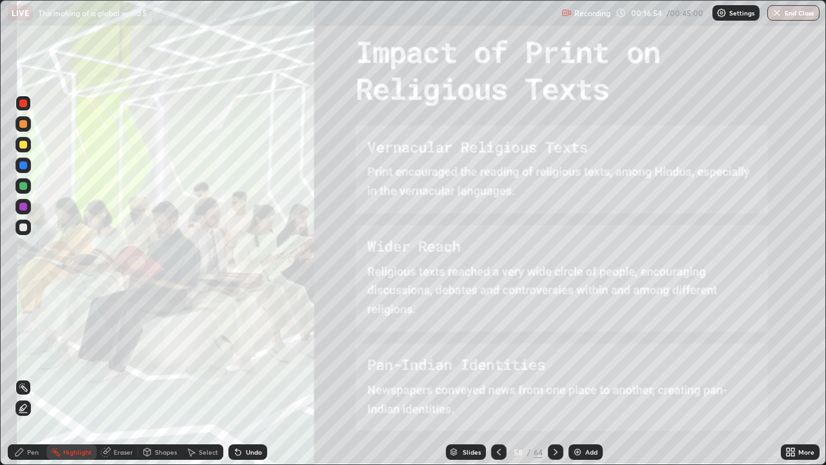
click at [555, 377] on icon at bounding box center [556, 452] width 10 height 10
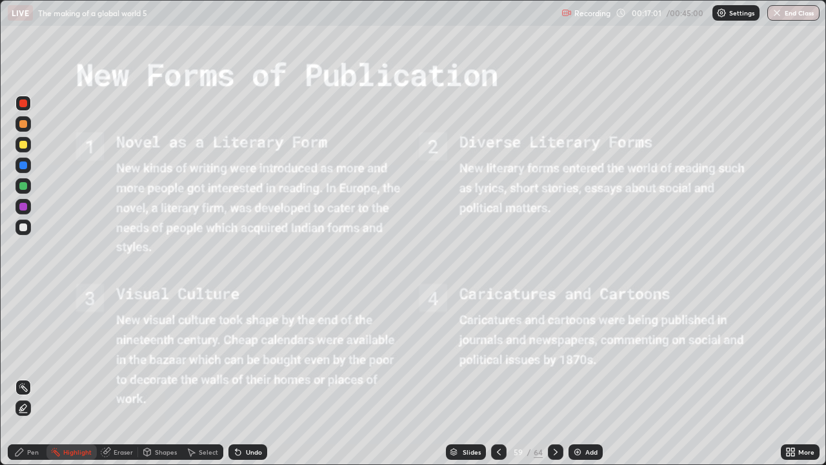
click at [555, 377] on icon at bounding box center [556, 452] width 10 height 10
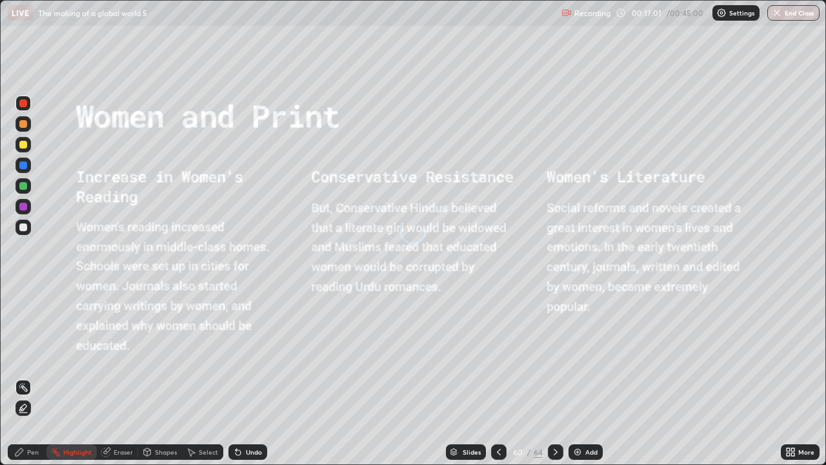
click at [555, 377] on div at bounding box center [555, 451] width 15 height 15
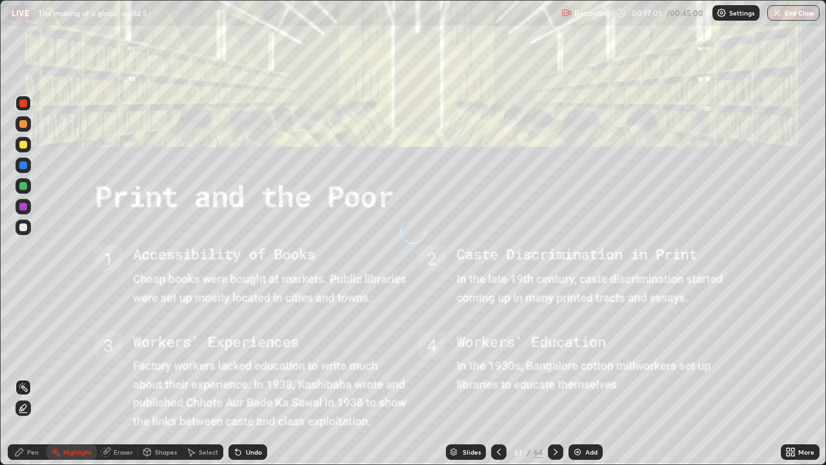
click at [556, 377] on icon at bounding box center [556, 452] width 10 height 10
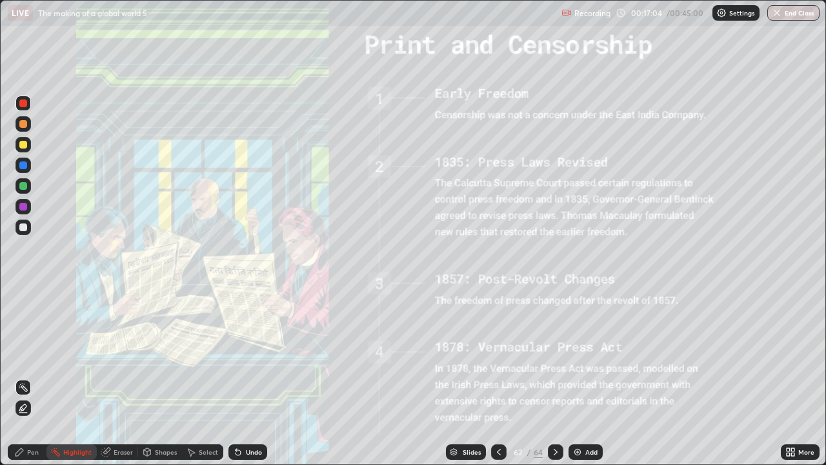
click at [555, 377] on icon at bounding box center [556, 452] width 10 height 10
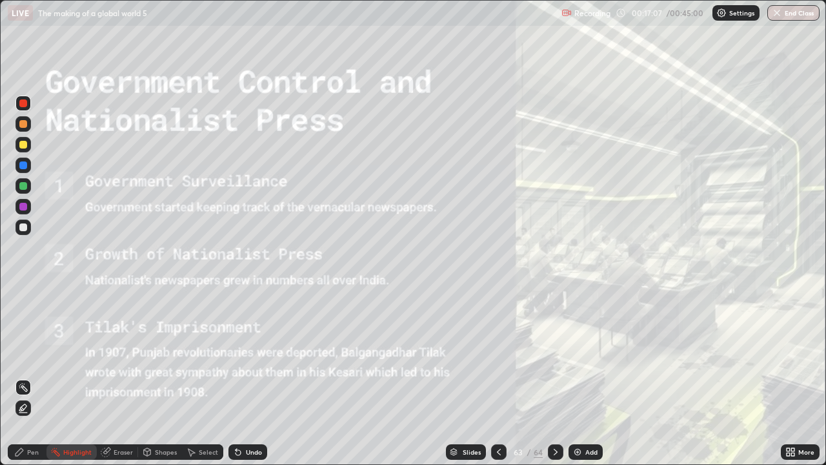
click at [555, 377] on icon at bounding box center [556, 452] width 10 height 10
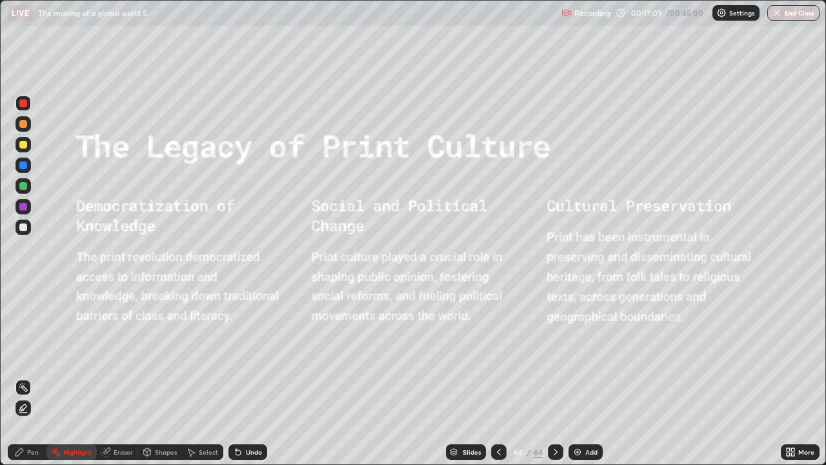
click at [591, 377] on div "Add" at bounding box center [592, 452] width 12 height 6
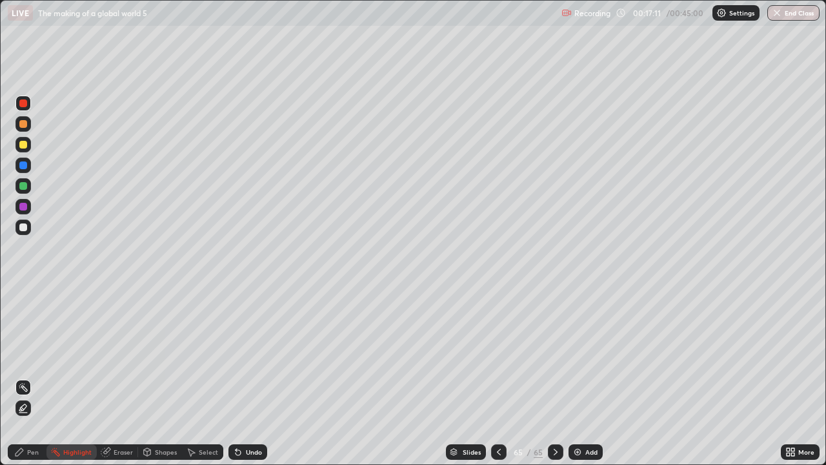
click at [793, 377] on icon at bounding box center [793, 449] width 3 height 3
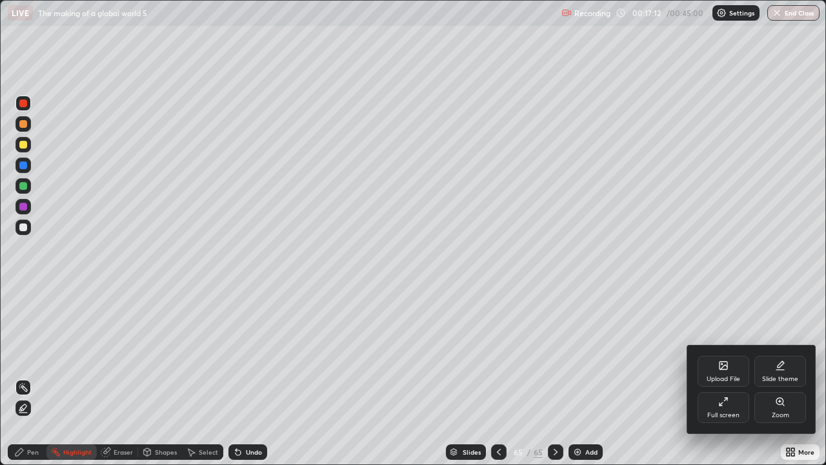
click at [737, 377] on div "Full screen" at bounding box center [724, 407] width 52 height 31
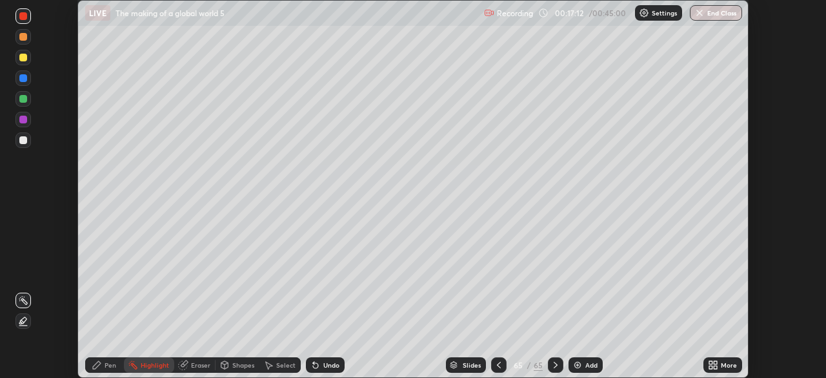
scroll to position [64182, 63734]
click at [712, 362] on icon at bounding box center [711, 362] width 3 height 3
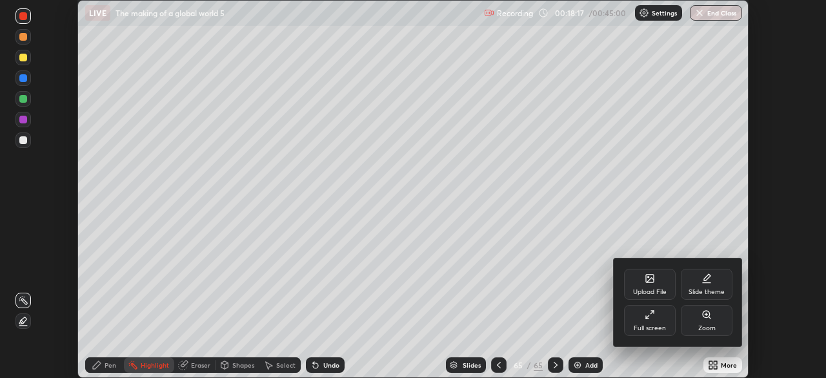
click at [660, 291] on div "Upload File" at bounding box center [650, 292] width 34 height 6
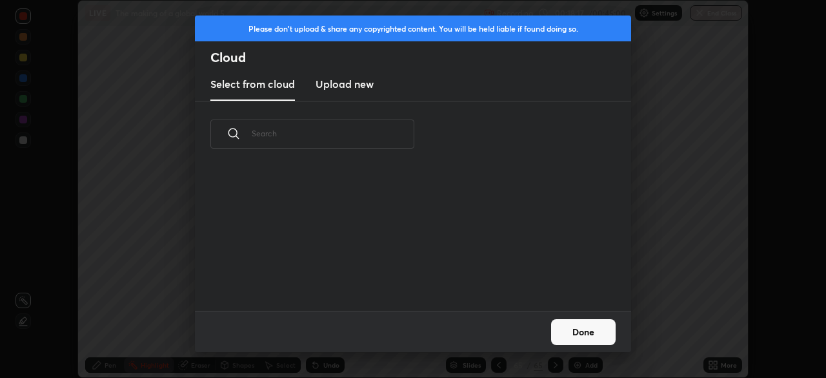
scroll to position [143, 414]
click at [358, 85] on h3 "Upload new" at bounding box center [345, 83] width 58 height 15
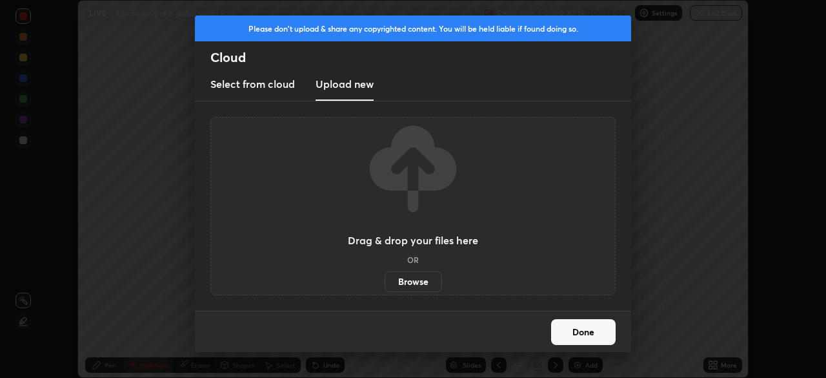
click at [582, 327] on button "Done" at bounding box center [583, 332] width 65 height 26
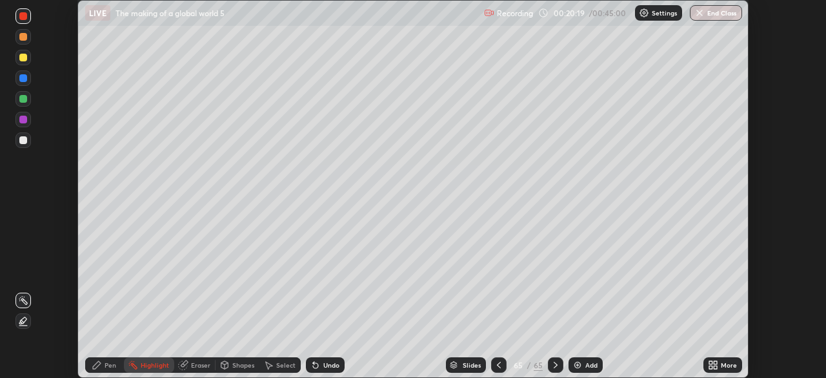
click at [711, 362] on icon at bounding box center [711, 362] width 3 height 3
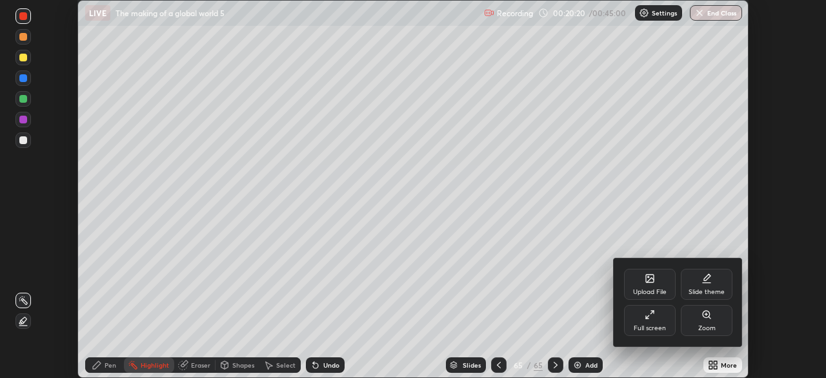
click at [646, 276] on icon at bounding box center [650, 278] width 8 height 8
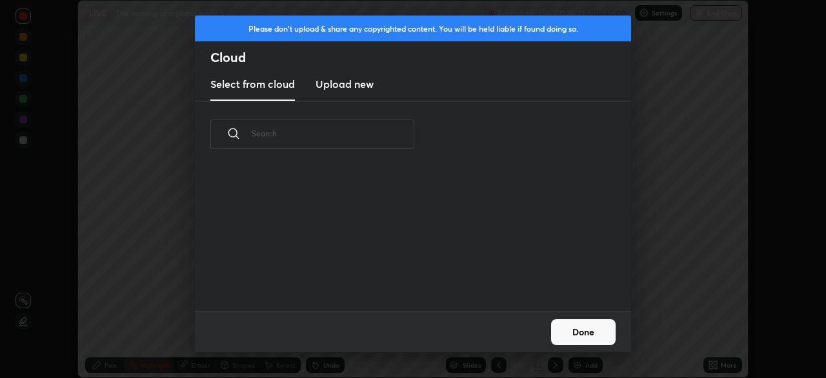
click at [358, 88] on h3 "Upload new" at bounding box center [345, 83] width 58 height 15
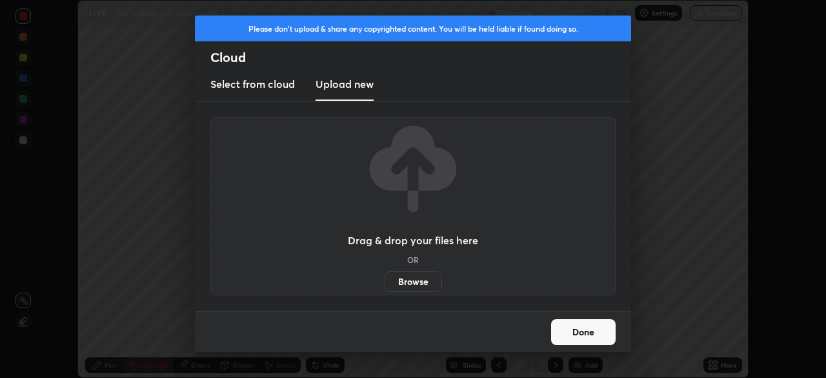
click at [418, 278] on label "Browse" at bounding box center [413, 281] width 57 height 21
click at [385, 278] on input "Browse" at bounding box center [385, 281] width 0 height 21
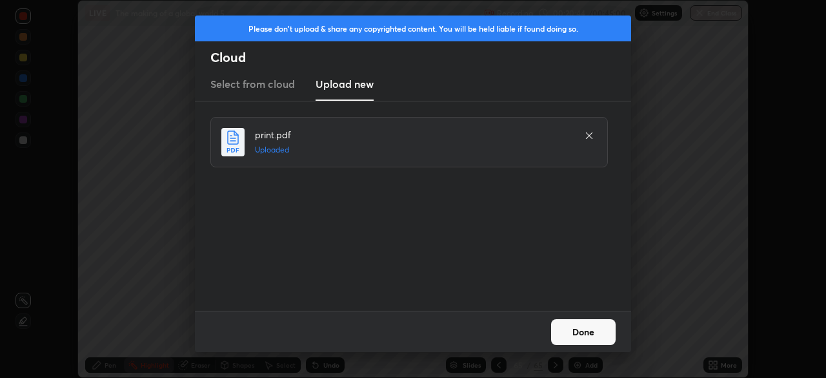
click at [586, 329] on button "Done" at bounding box center [583, 332] width 65 height 26
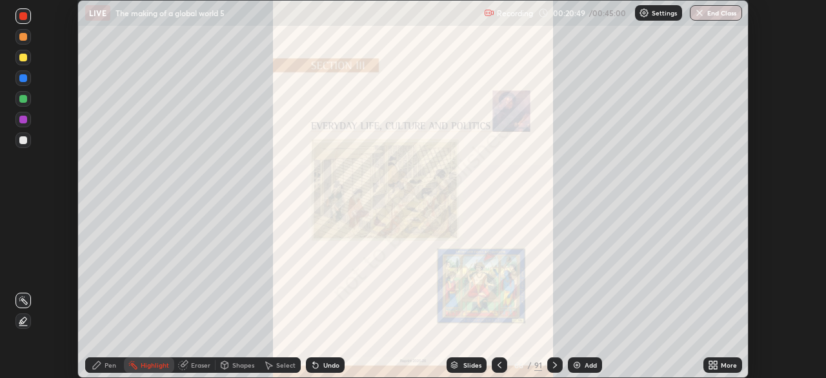
click at [721, 366] on div "More" at bounding box center [729, 365] width 16 height 6
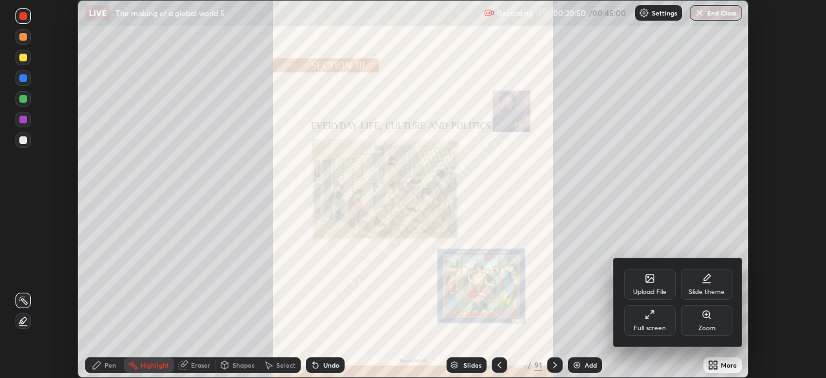
click at [661, 320] on div "Full screen" at bounding box center [650, 320] width 52 height 31
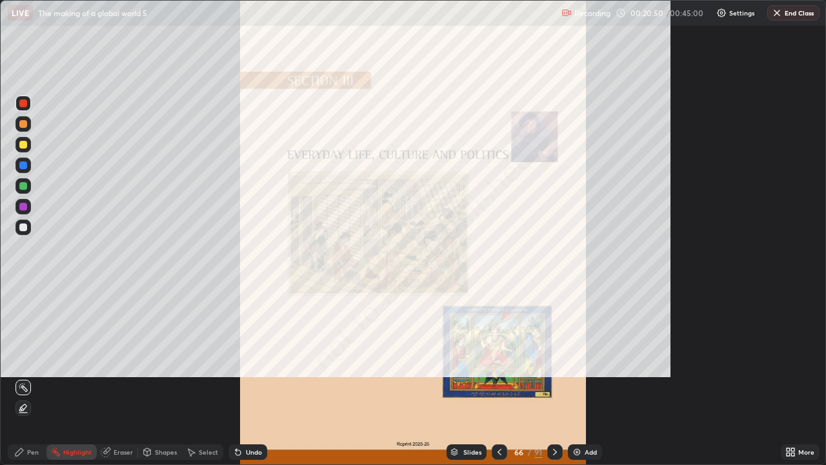
scroll to position [465, 826]
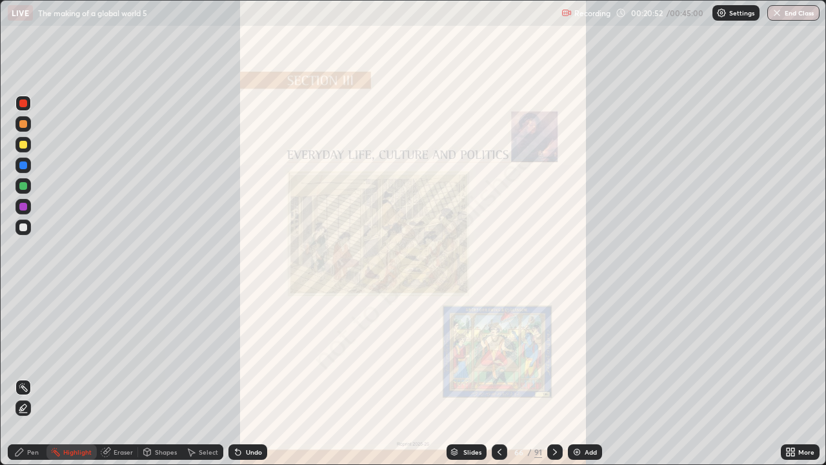
click at [555, 377] on icon at bounding box center [555, 452] width 10 height 10
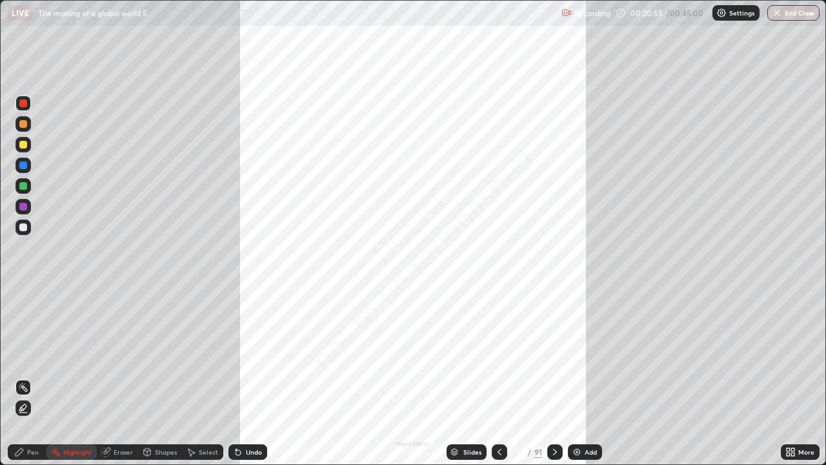
click at [558, 377] on icon at bounding box center [555, 452] width 10 height 10
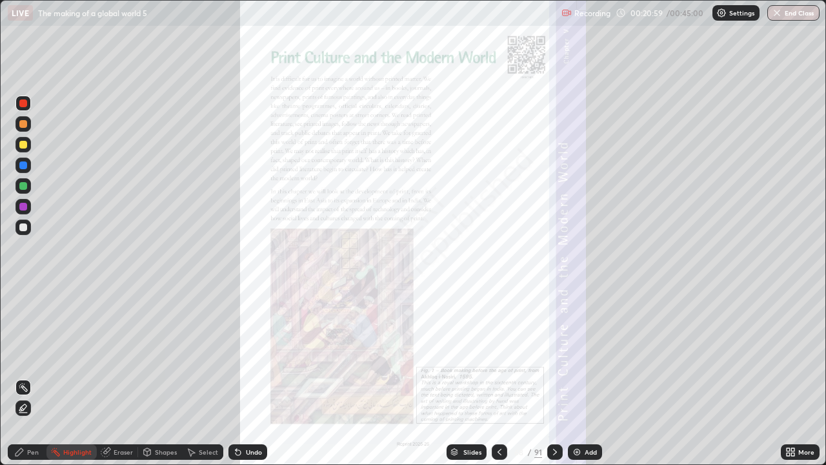
click at [804, 377] on div "More" at bounding box center [807, 452] width 16 height 6
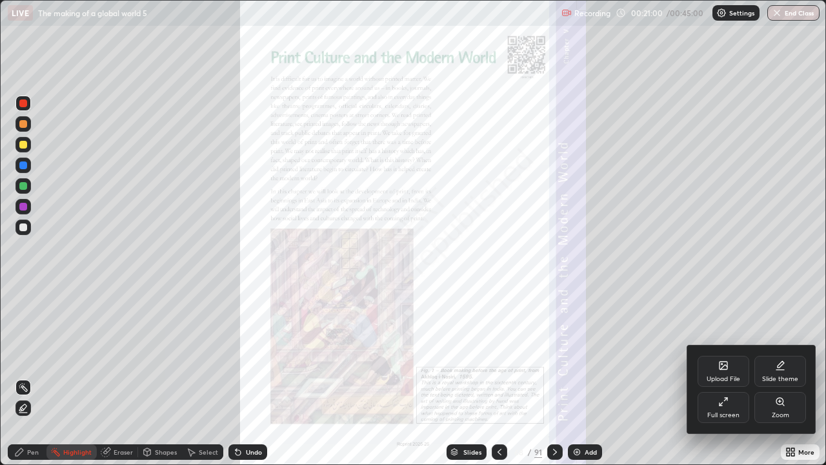
click at [778, 377] on div "Zoom" at bounding box center [781, 407] width 52 height 31
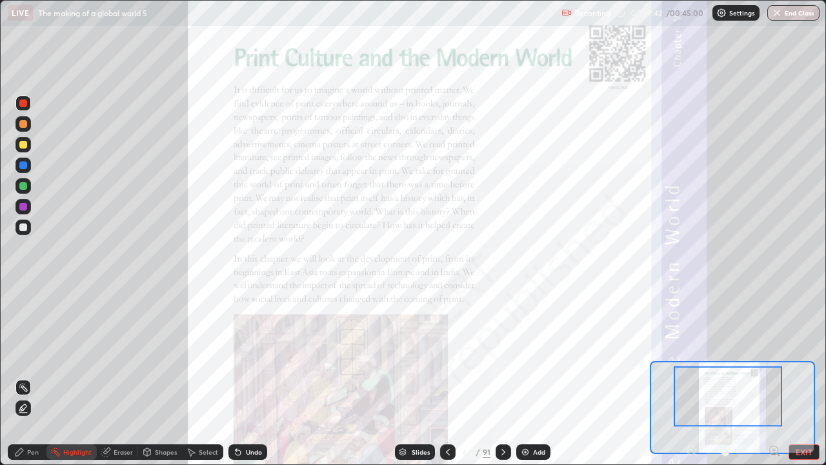
click at [11, 377] on div "Pen" at bounding box center [27, 451] width 39 height 15
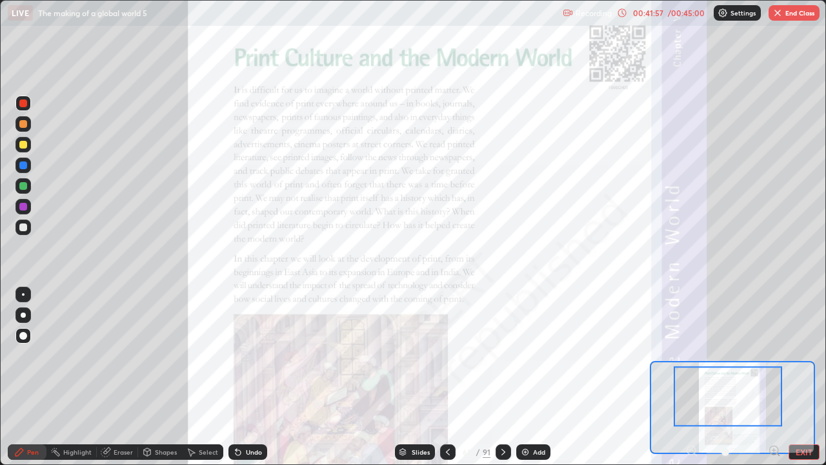
click at [120, 377] on div "Eraser" at bounding box center [123, 452] width 19 height 6
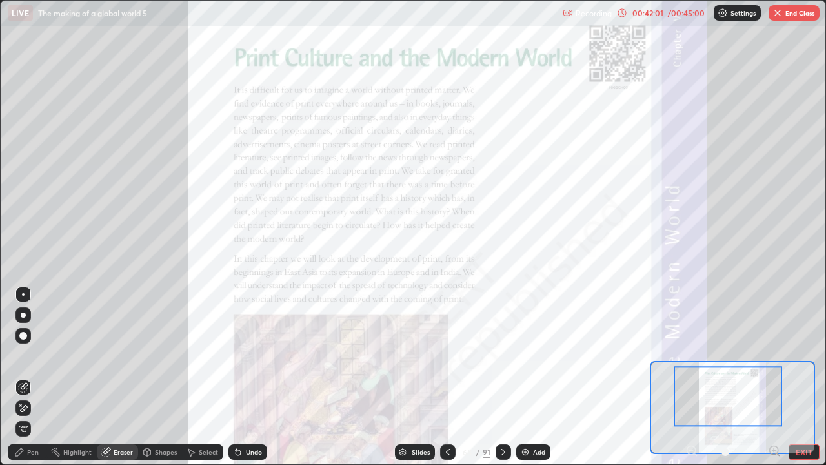
click at [73, 377] on div "Highlight" at bounding box center [77, 452] width 28 height 6
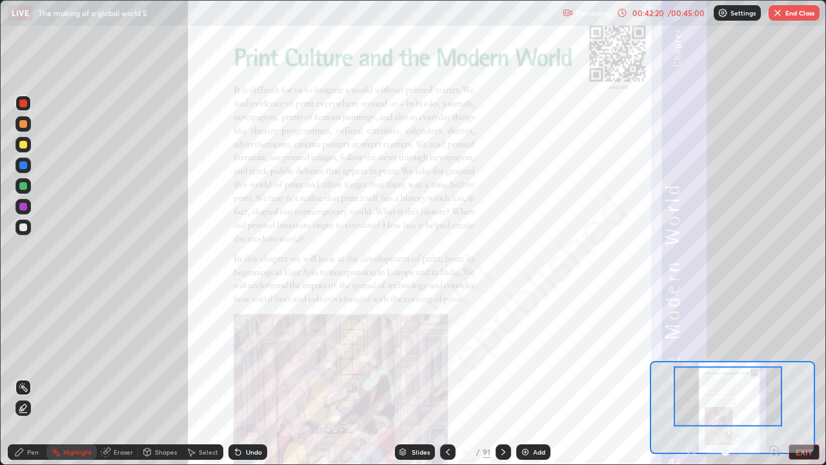
click at [793, 15] on button "End Class" at bounding box center [794, 12] width 51 height 15
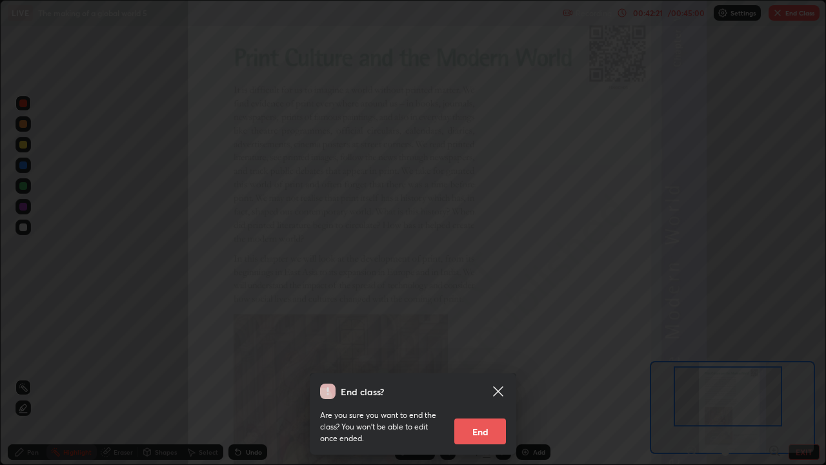
click at [490, 377] on button "End" at bounding box center [481, 431] width 52 height 26
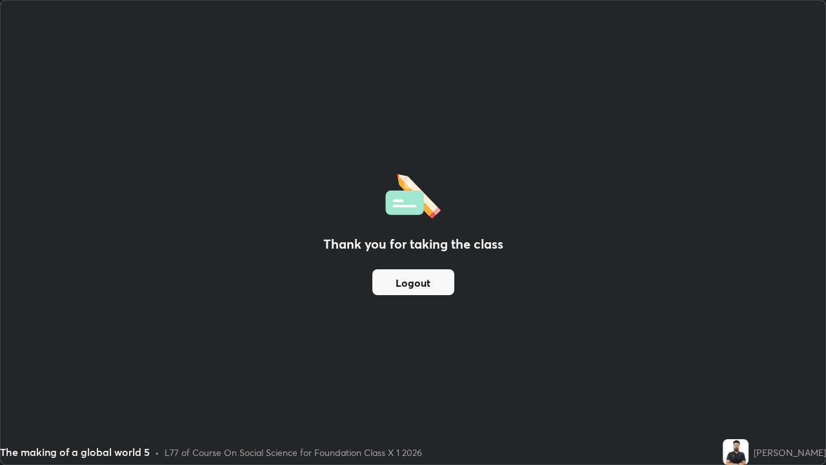
click at [436, 283] on button "Logout" at bounding box center [414, 282] width 82 height 26
